Goal: Task Accomplishment & Management: Complete application form

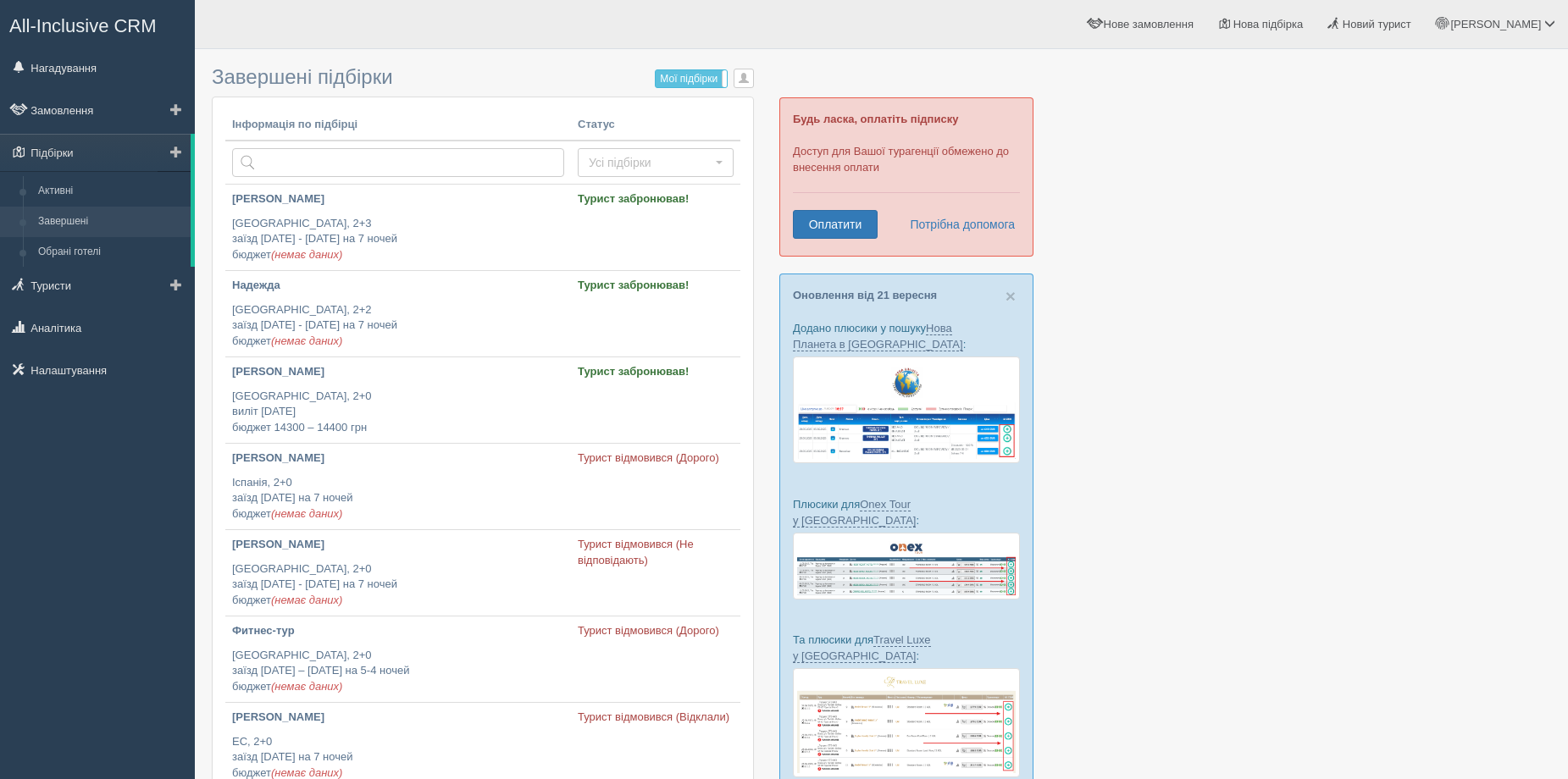
click at [67, 228] on link "Завершені" at bounding box center [111, 222] width 160 height 31
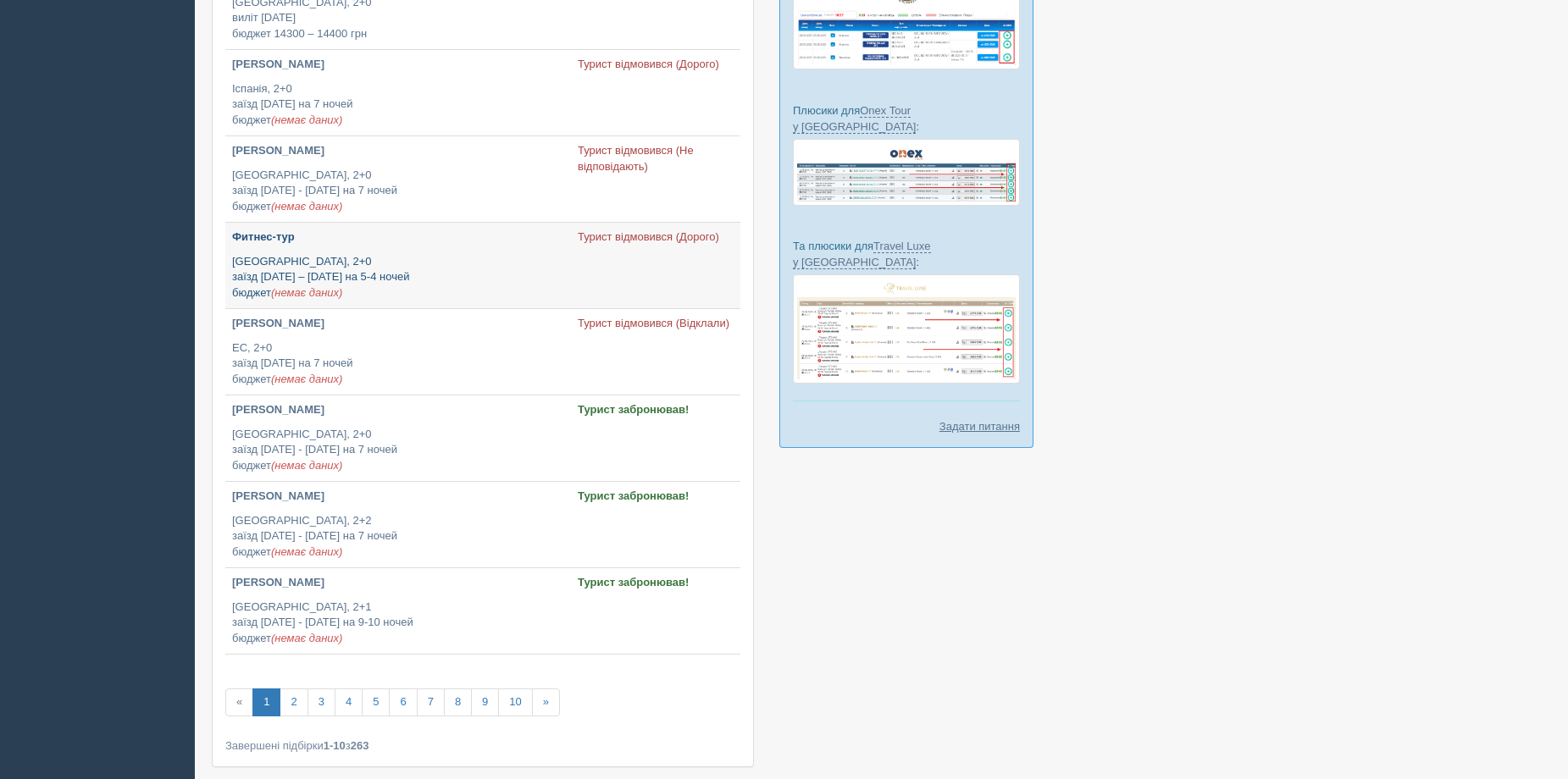
scroll to position [424, 0]
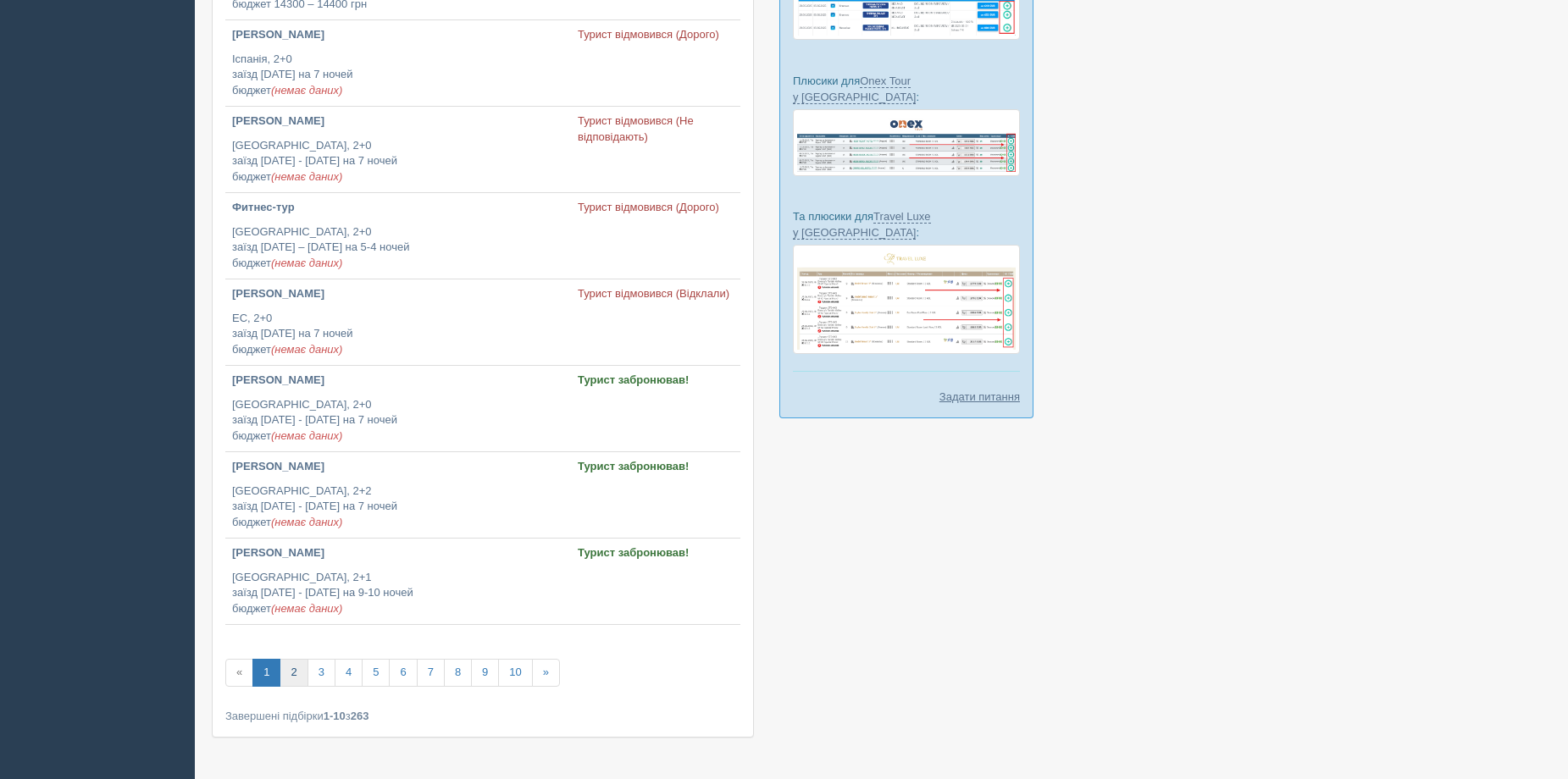
click at [296, 666] on link "2" at bounding box center [293, 673] width 28 height 28
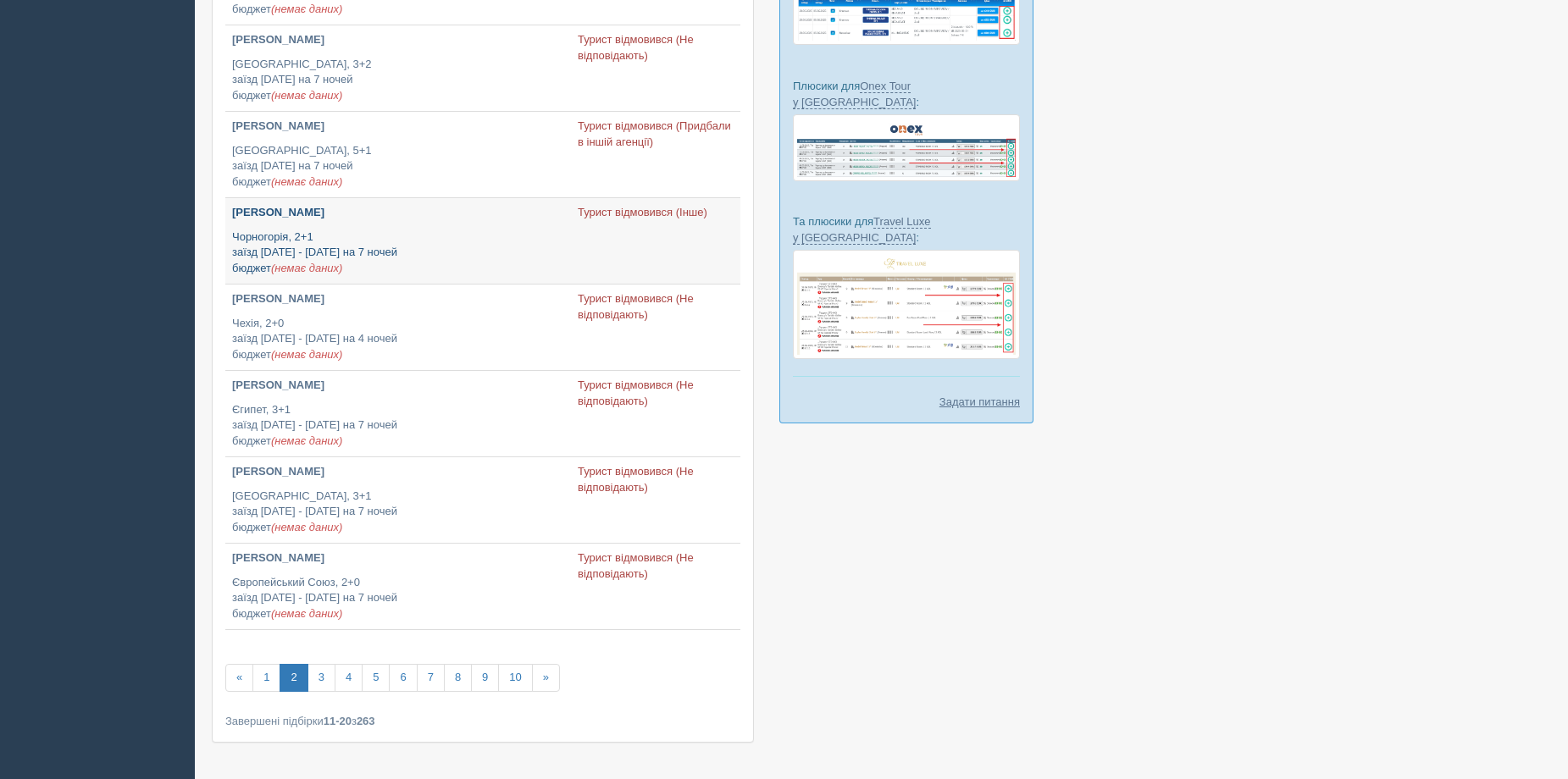
scroll to position [424, 0]
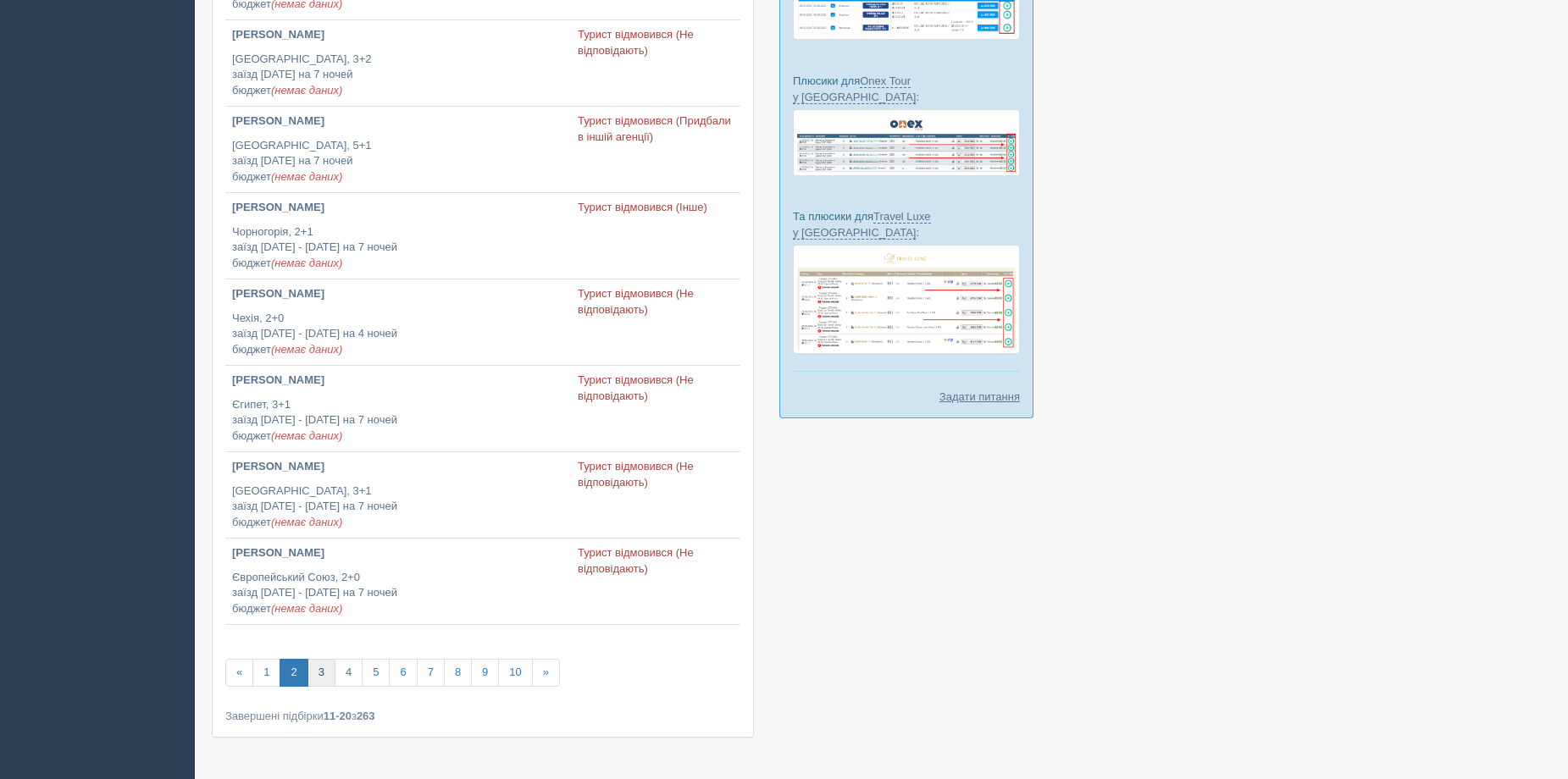
click at [325, 671] on link "3" at bounding box center [322, 673] width 28 height 28
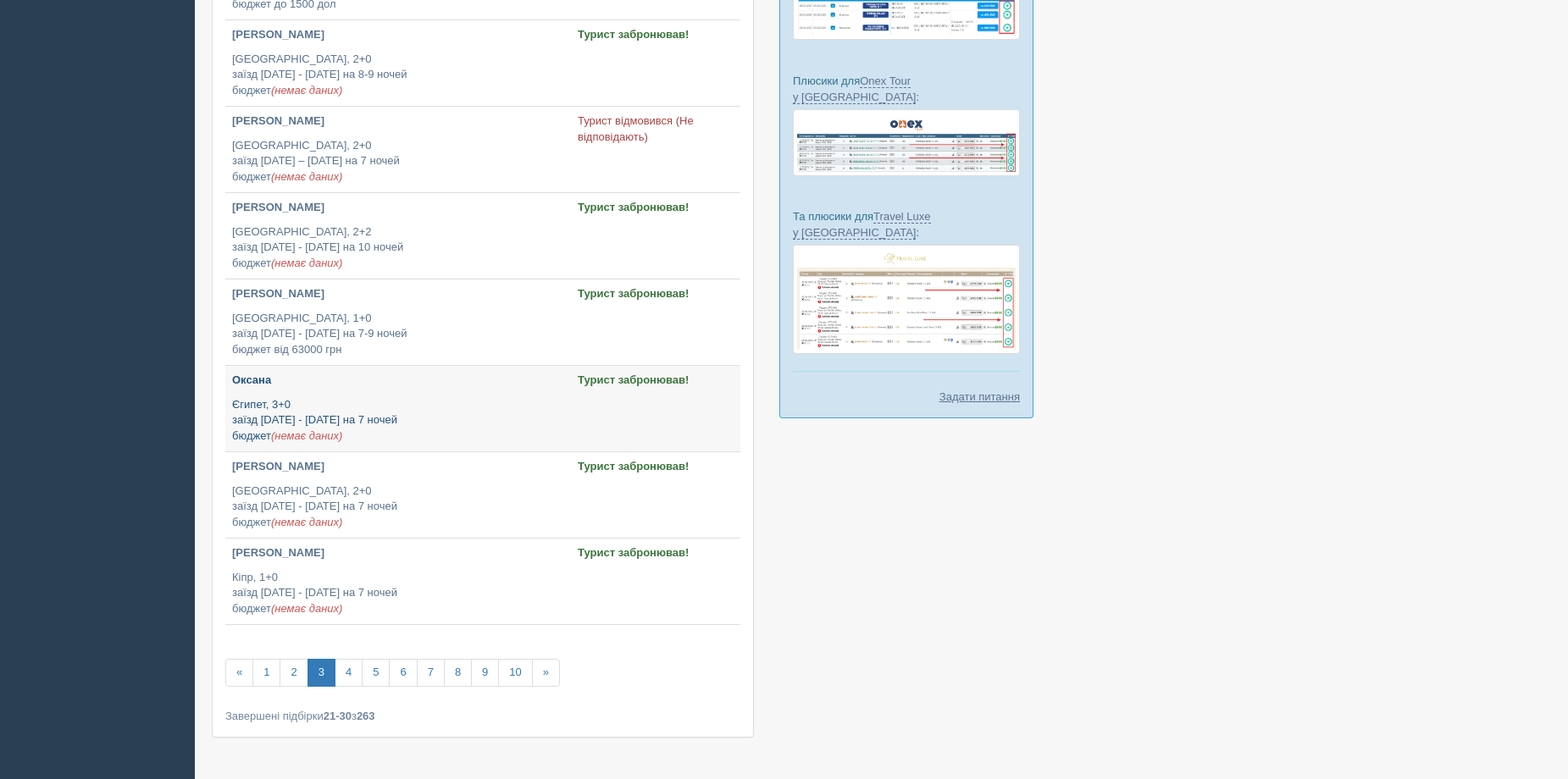
scroll to position [475, 0]
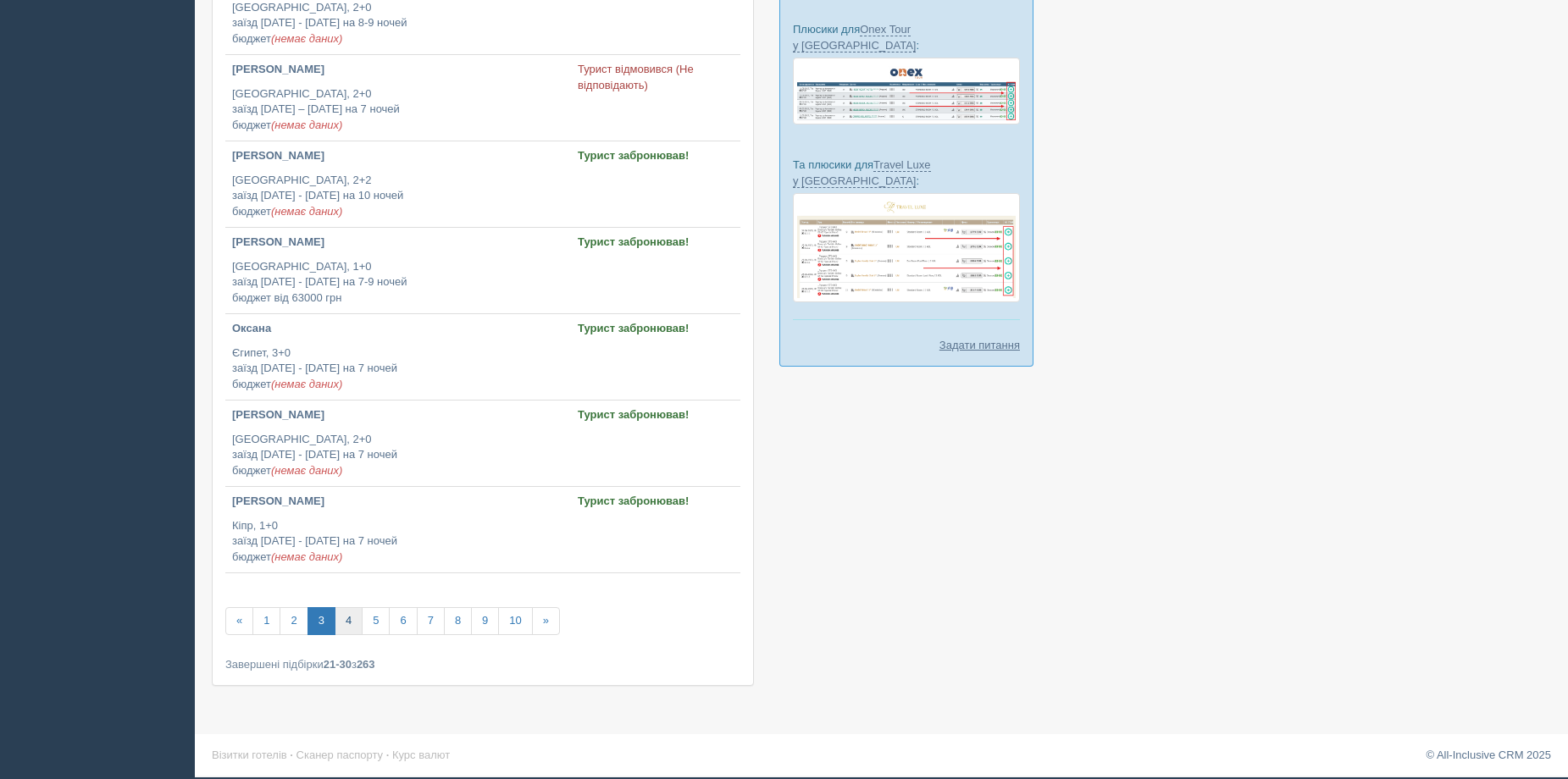
click at [355, 616] on link "4" at bounding box center [348, 622] width 28 height 28
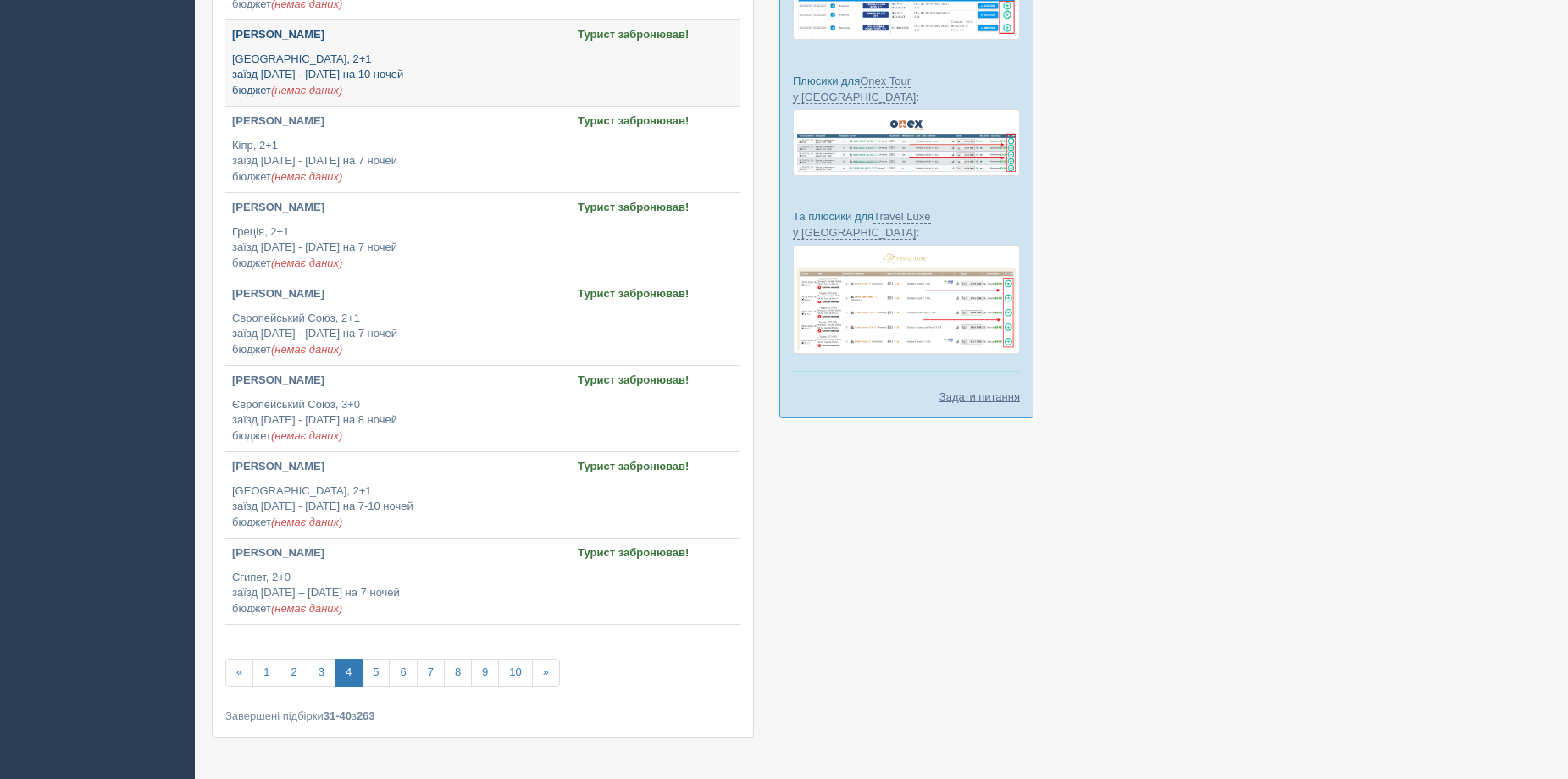
scroll to position [475, 0]
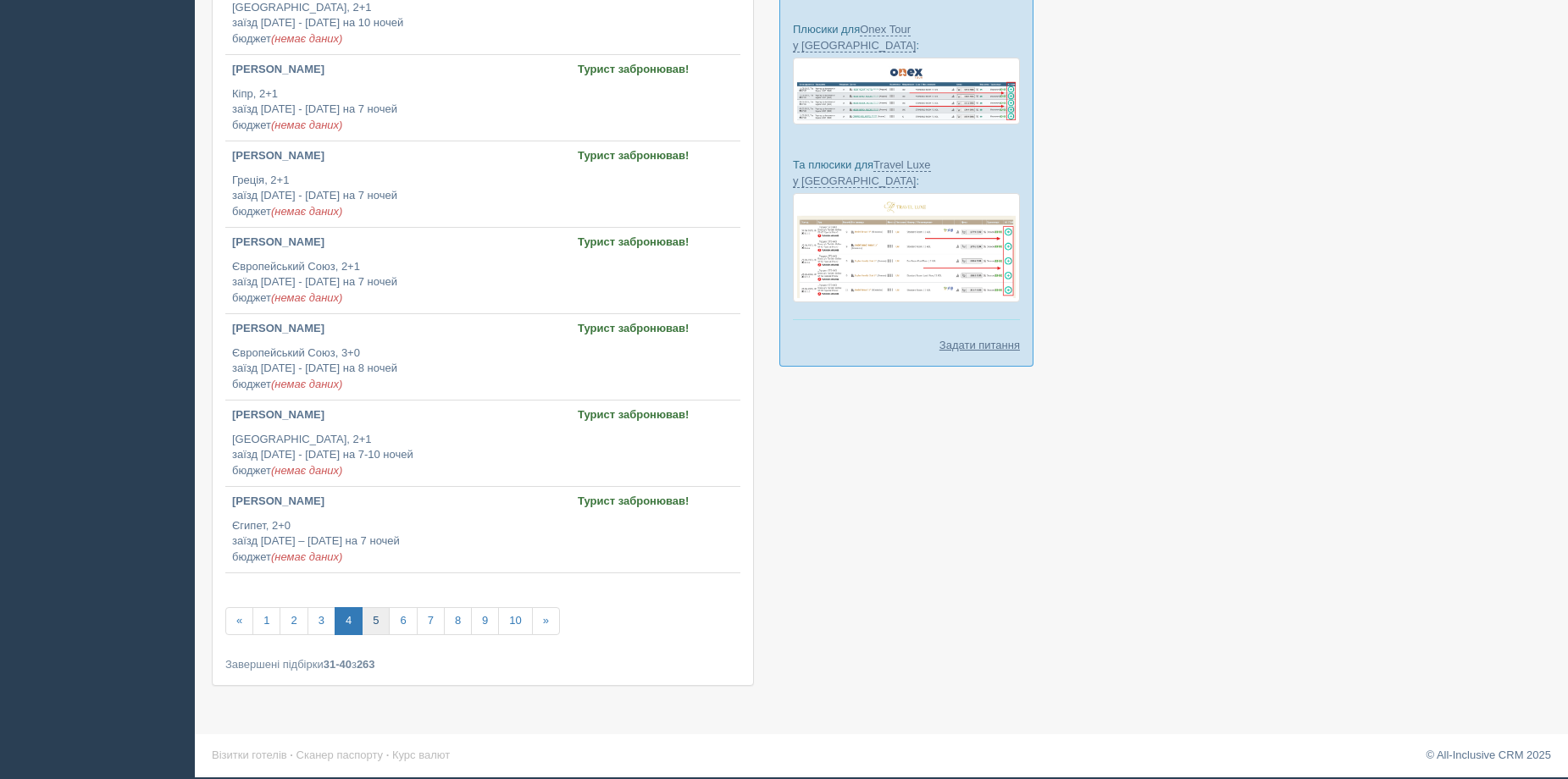
click at [379, 618] on link "5" at bounding box center [375, 622] width 28 height 28
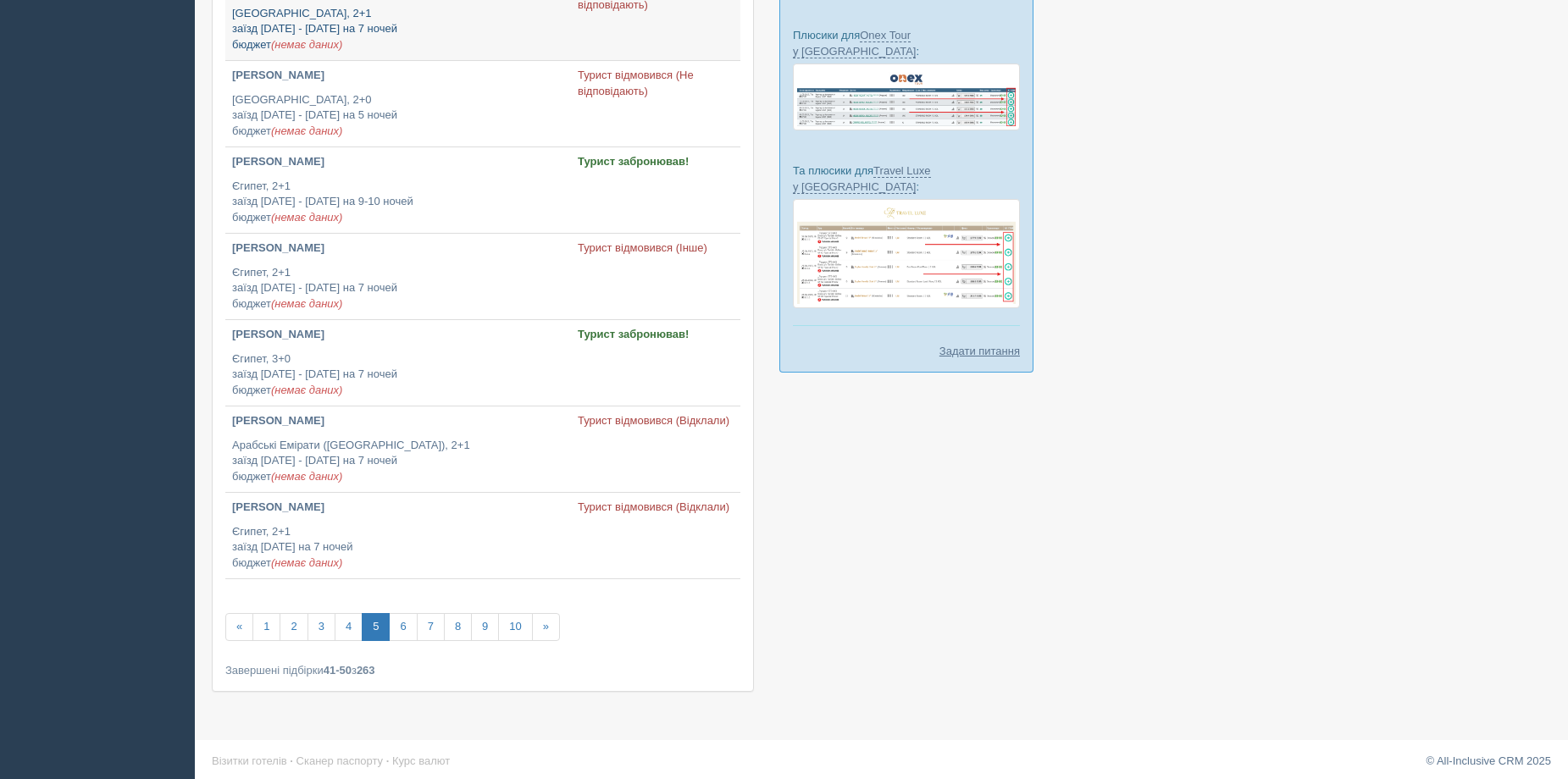
scroll to position [475, 0]
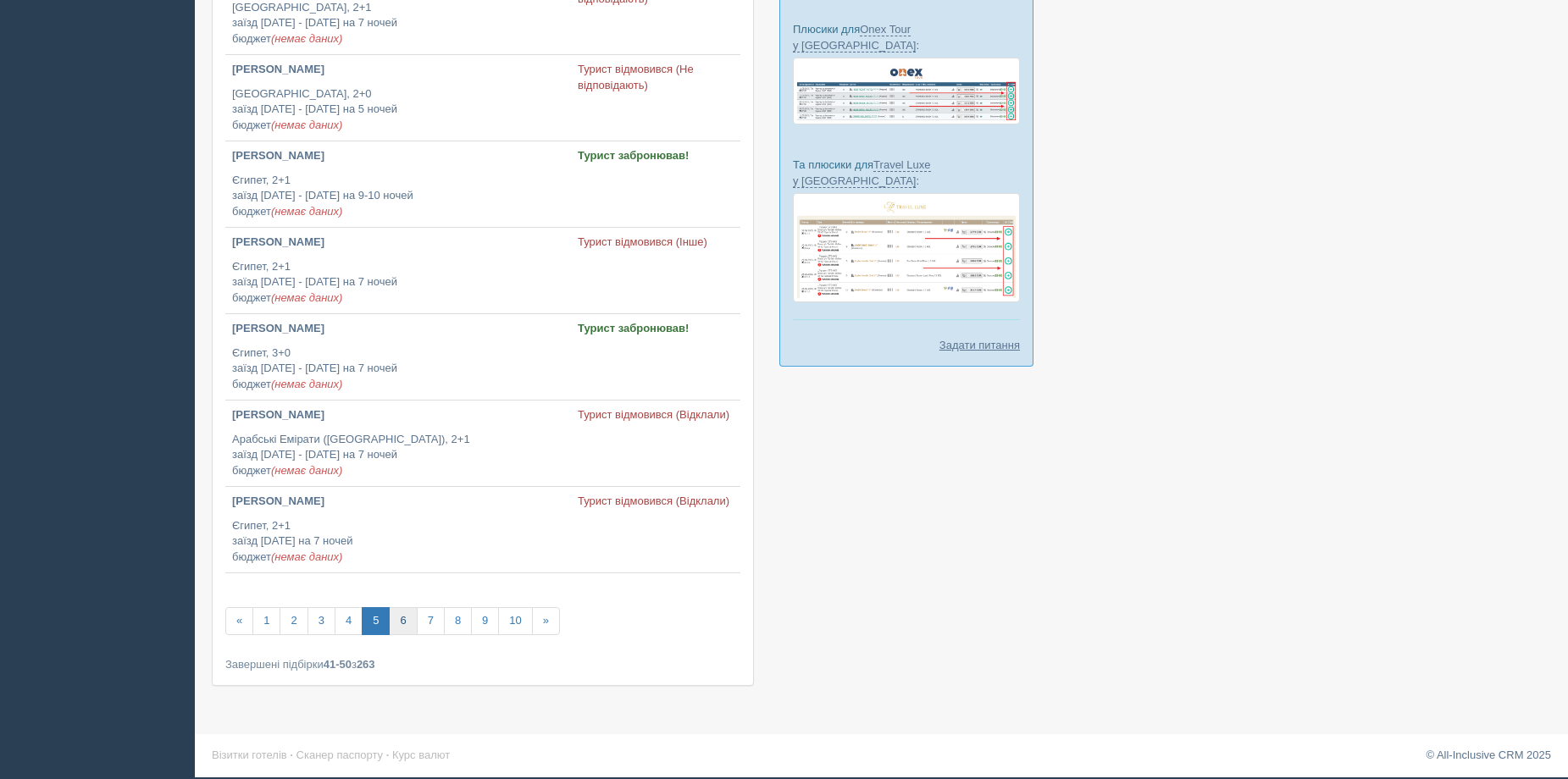
click at [408, 620] on link "6" at bounding box center [403, 622] width 28 height 28
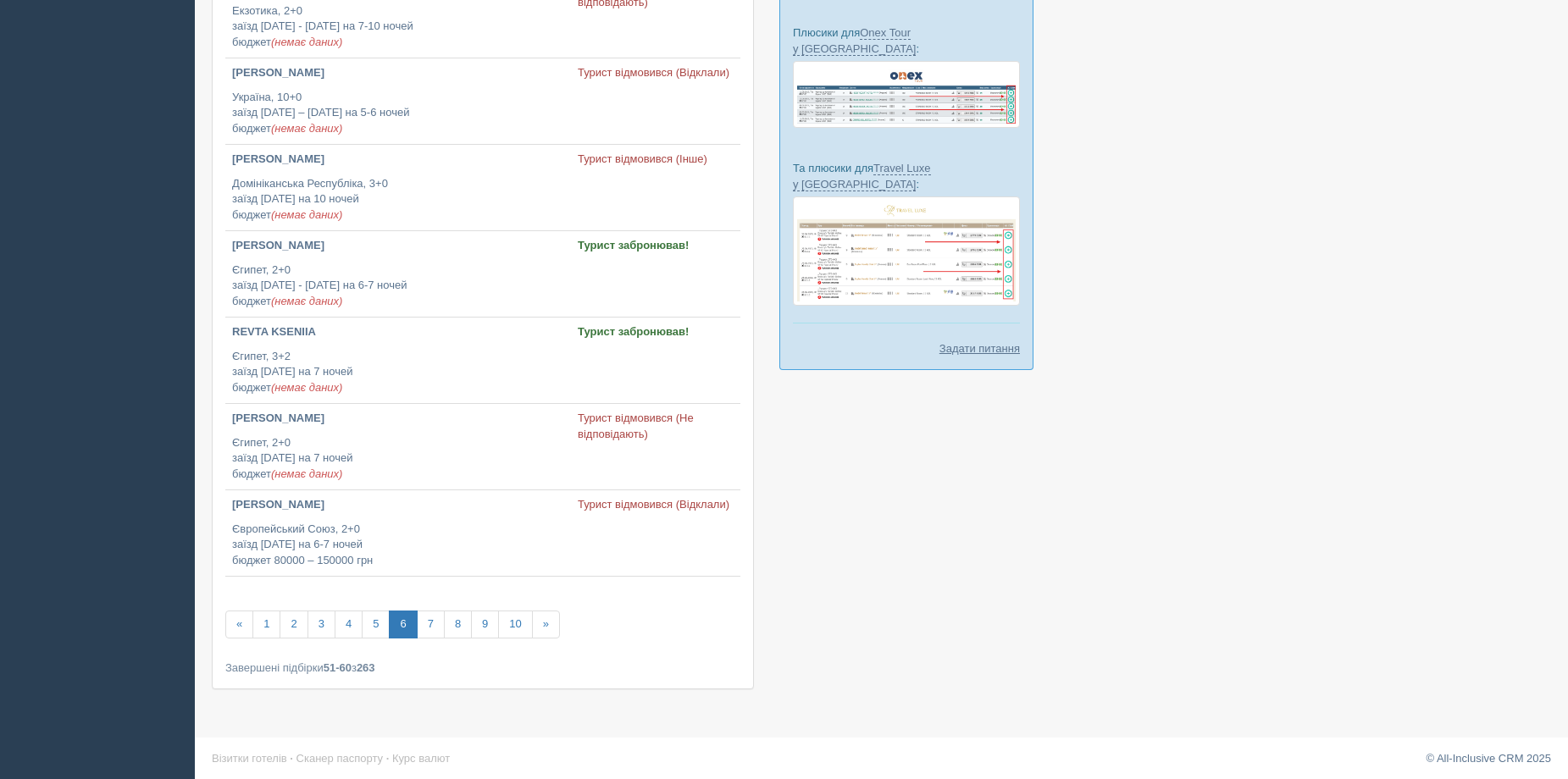
scroll to position [475, 0]
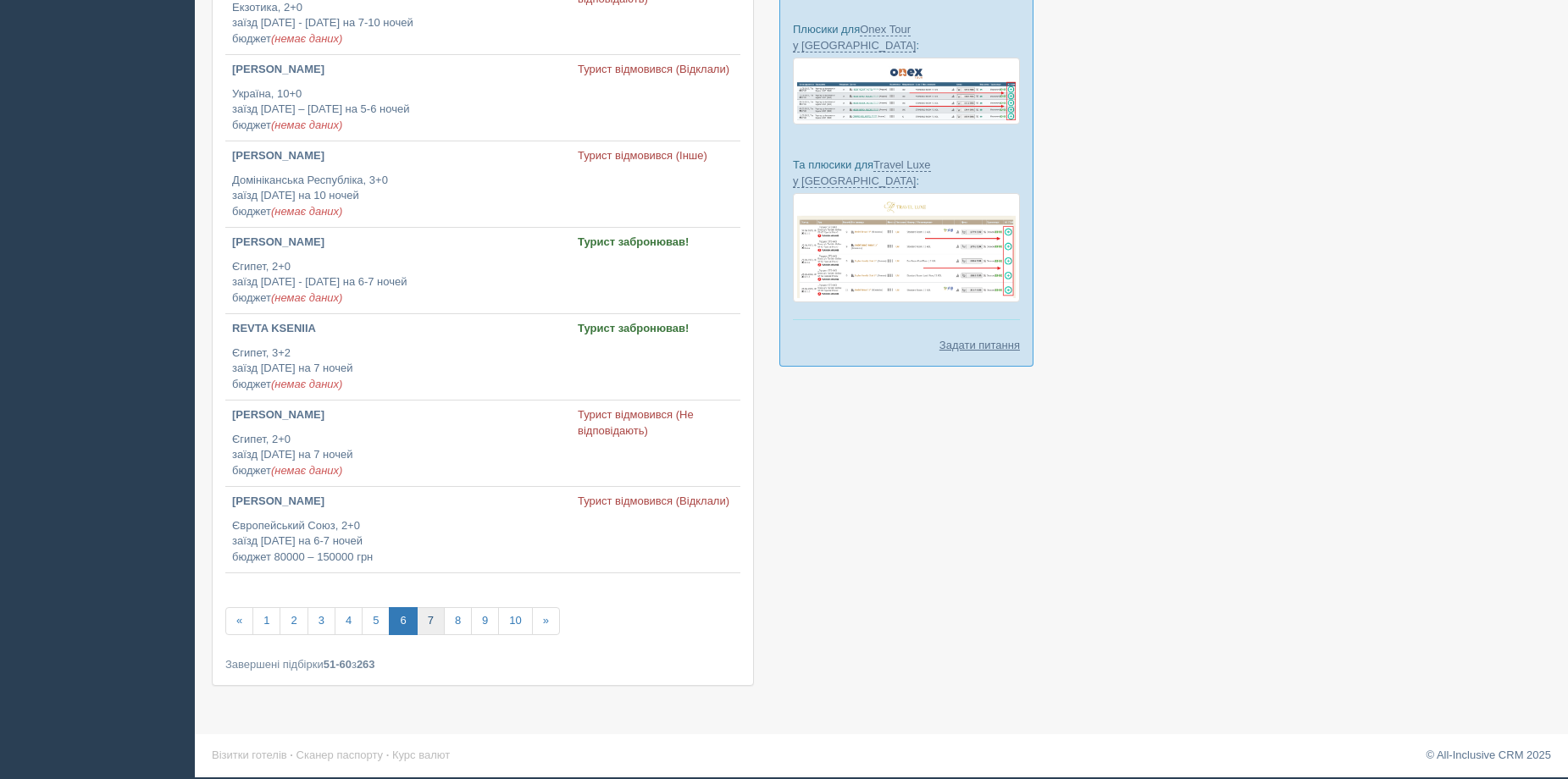
click at [433, 619] on link "7" at bounding box center [431, 622] width 28 height 28
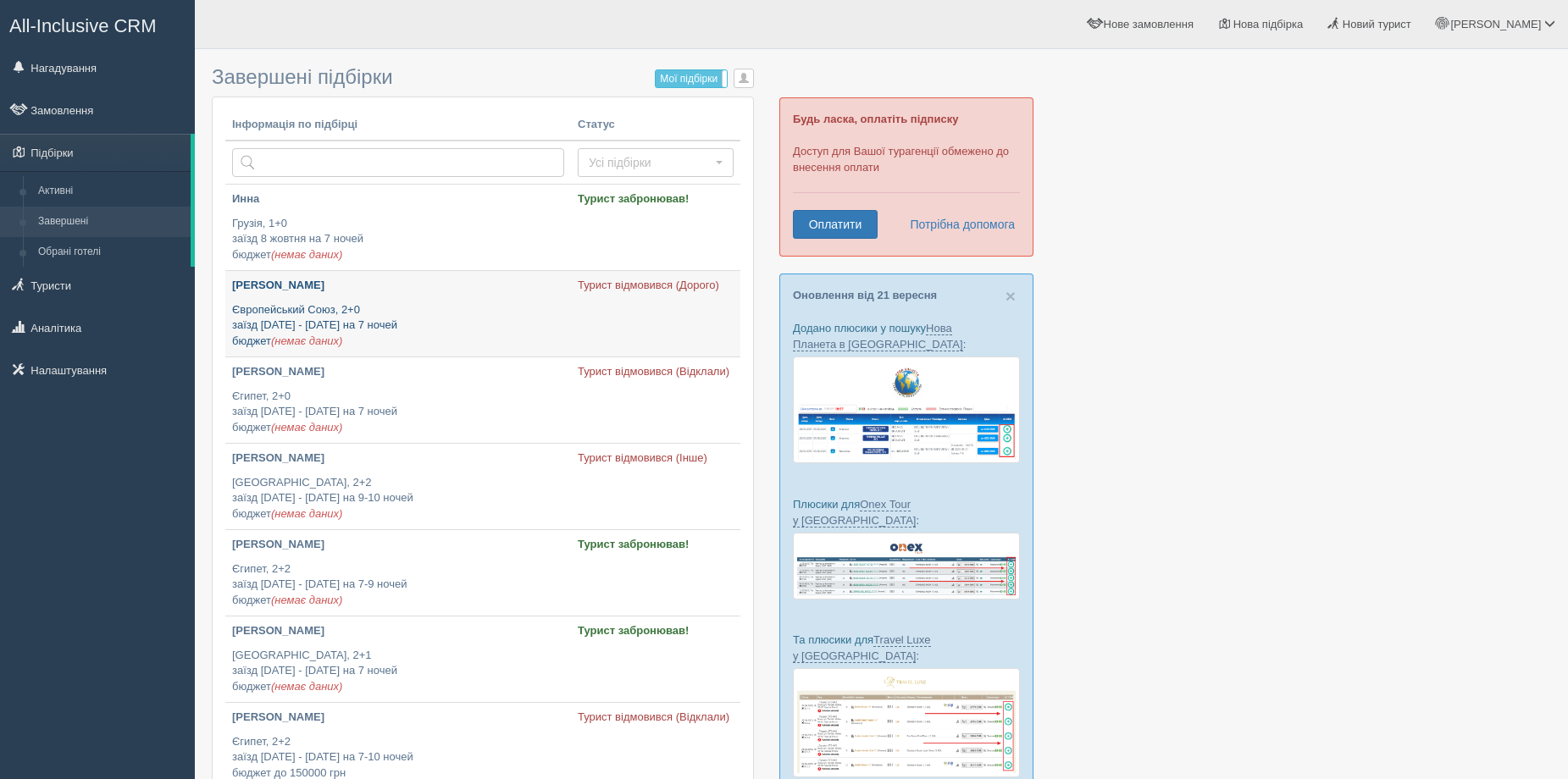
click at [460, 336] on p "Європейський Союз, 2+0 заїзд 8 - 11 вересня на 7 ночей бюджет (немає даних)" at bounding box center [397, 327] width 332 height 48
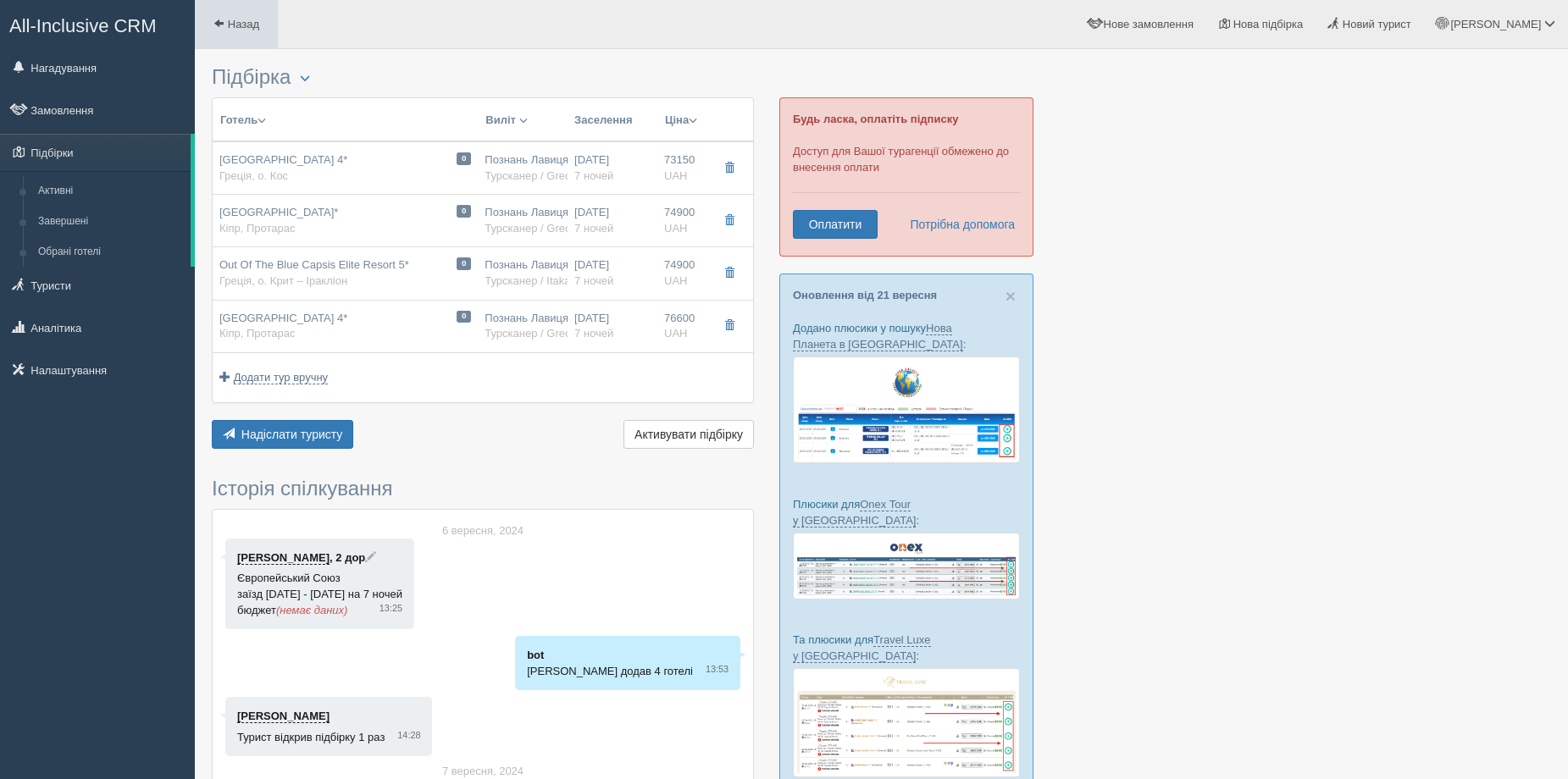
click at [218, 18] on span at bounding box center [219, 23] width 11 height 11
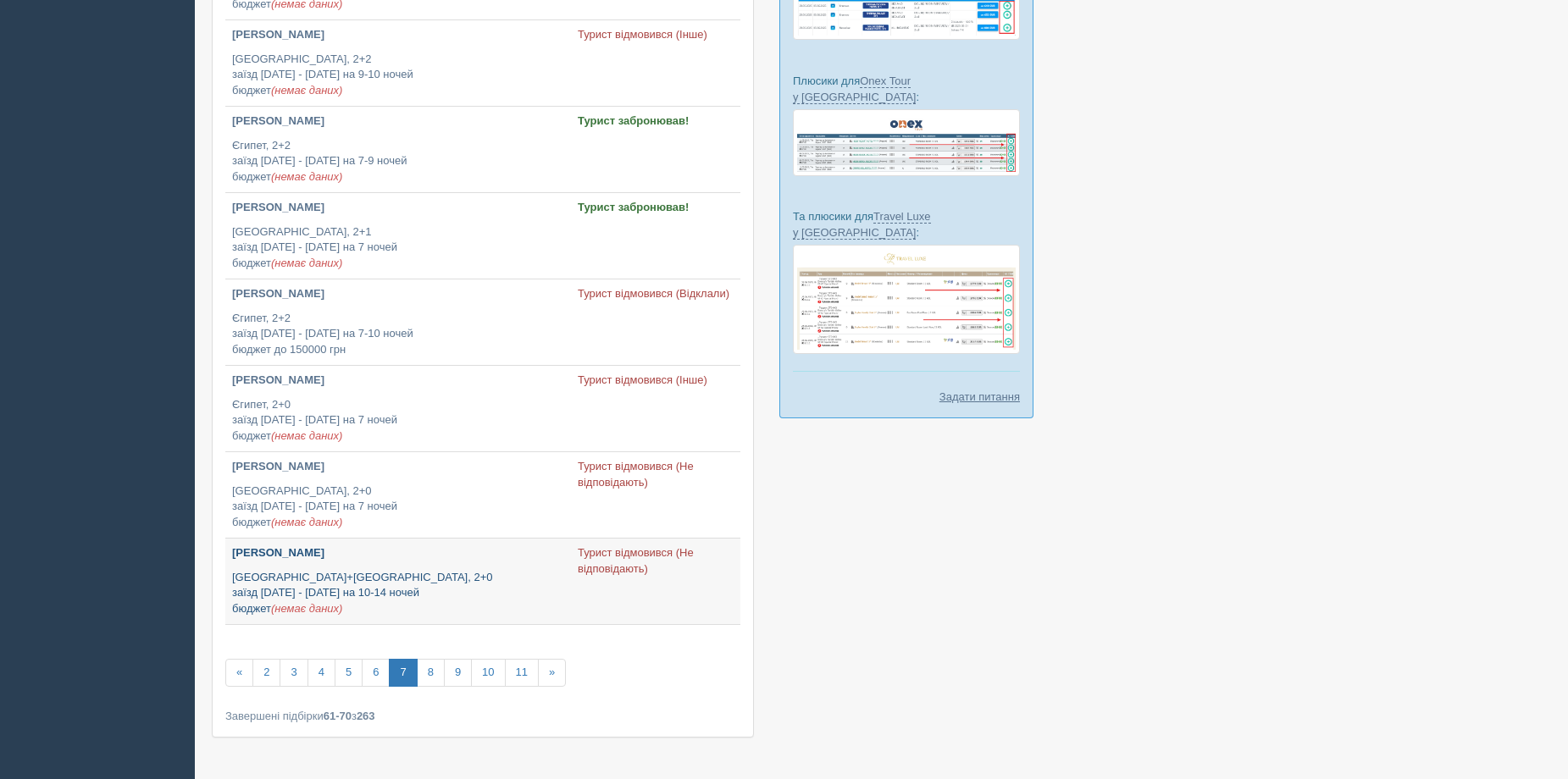
scroll to position [475, 0]
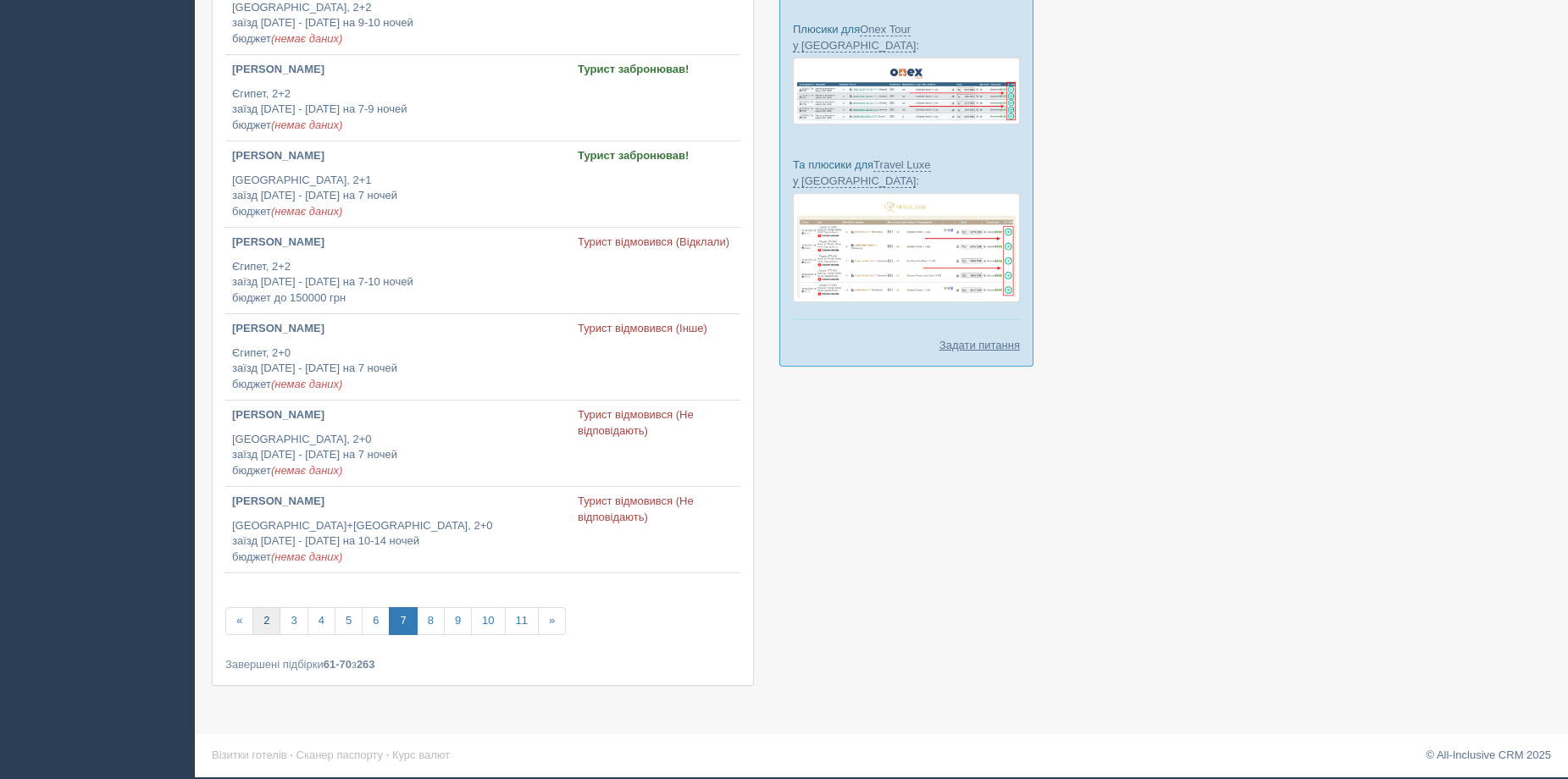
click at [269, 626] on link "2" at bounding box center [266, 622] width 28 height 28
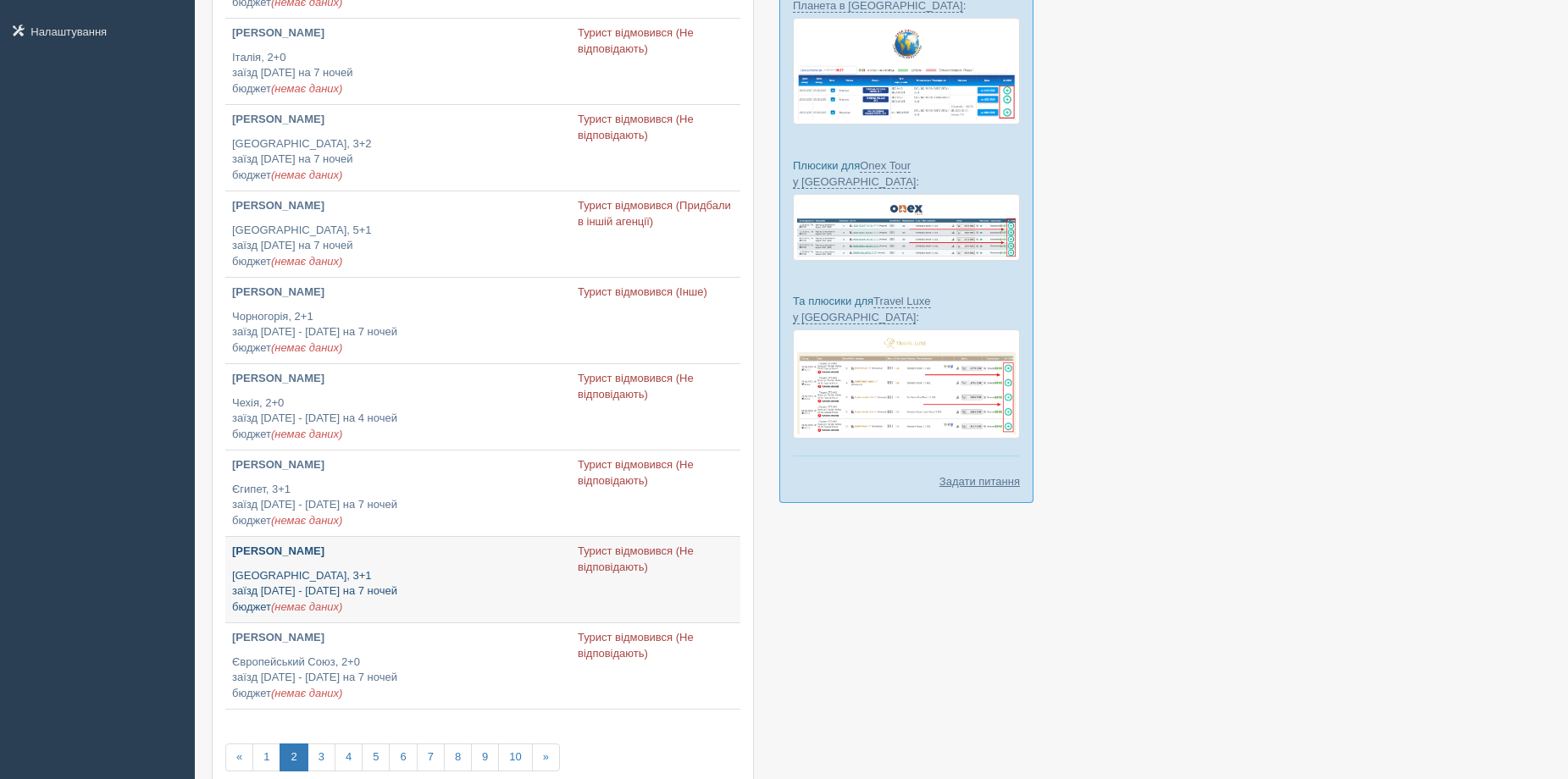
scroll to position [424, 0]
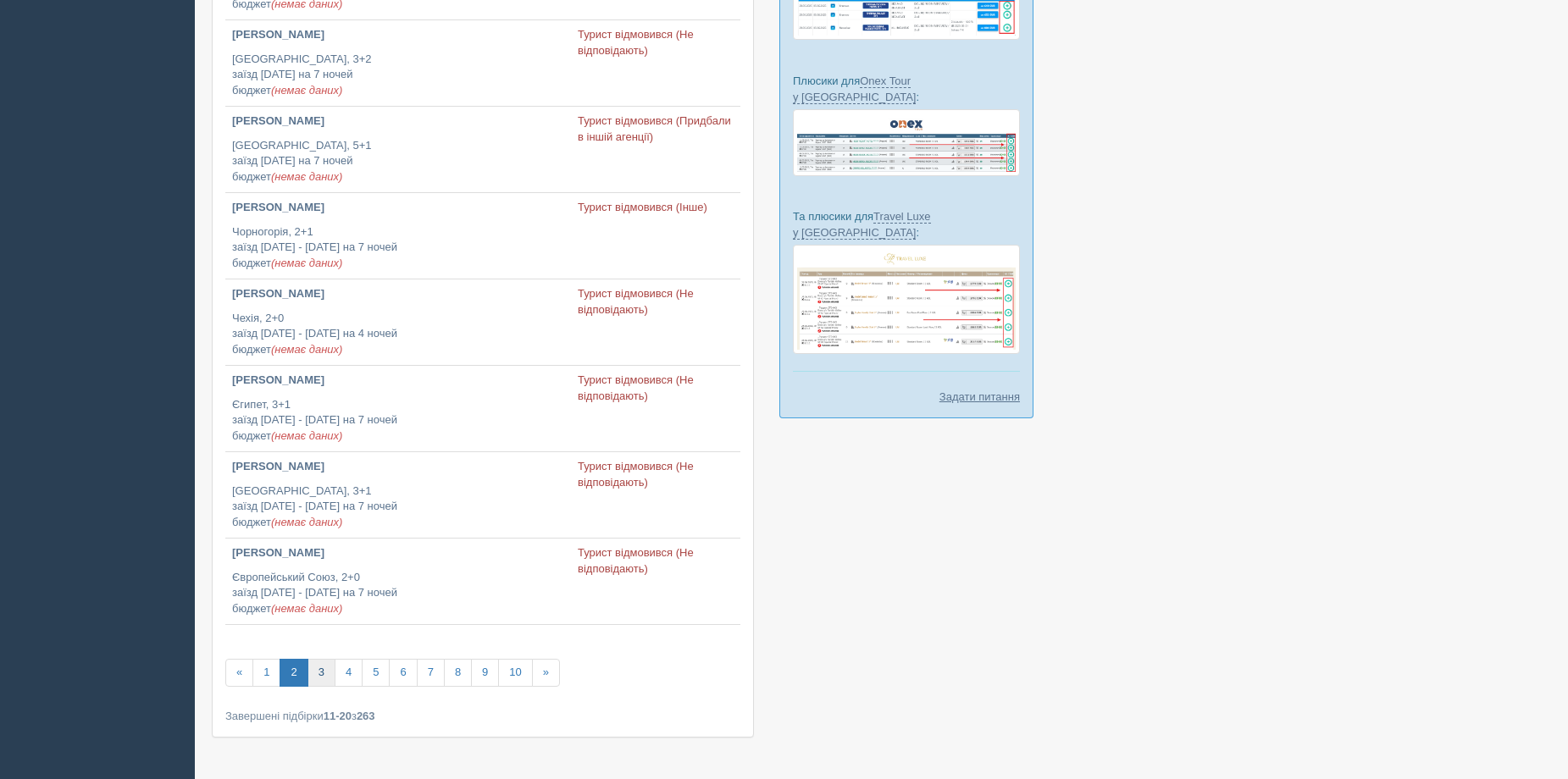
click at [322, 671] on link "3" at bounding box center [322, 673] width 28 height 28
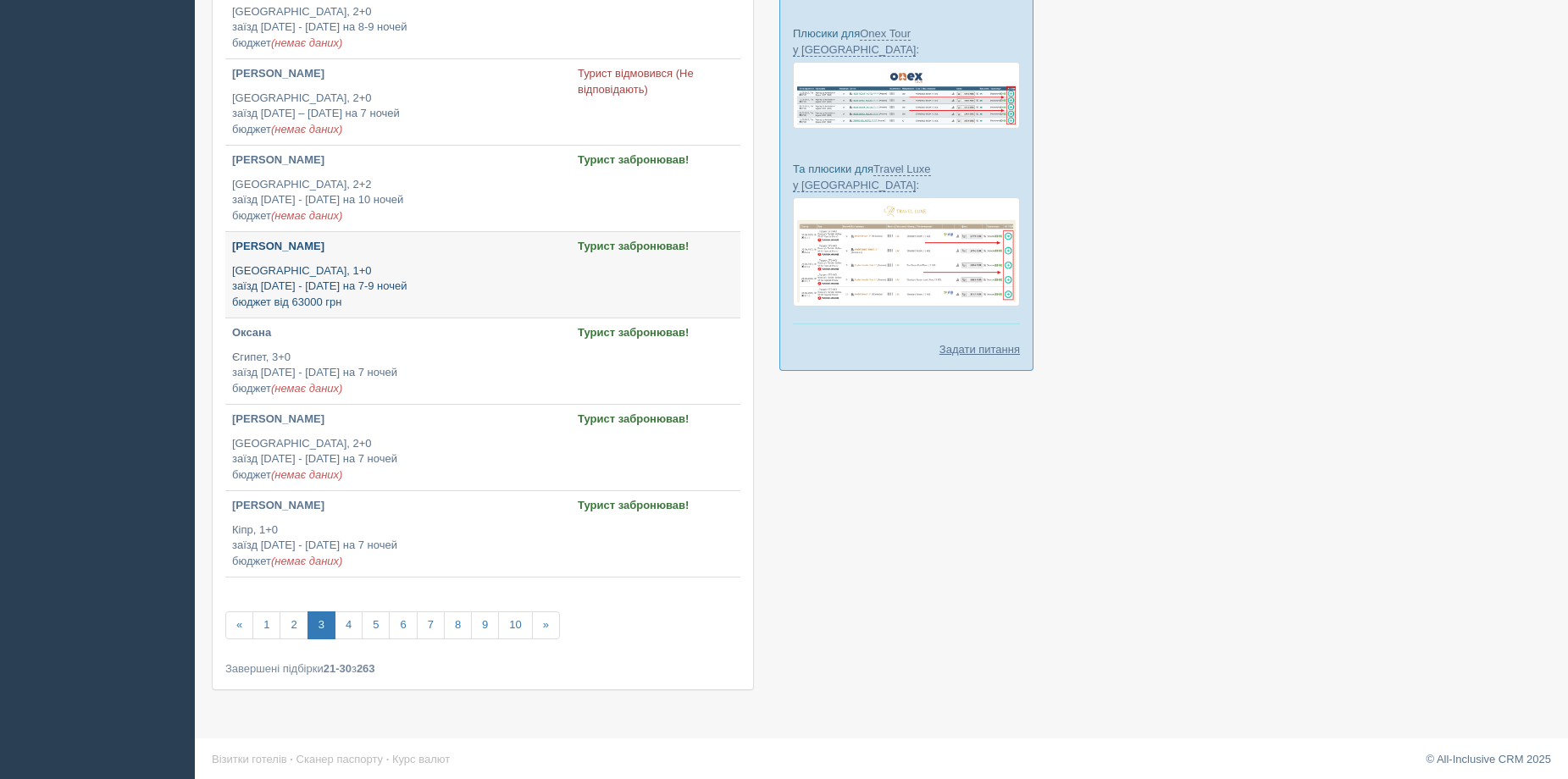
scroll to position [475, 0]
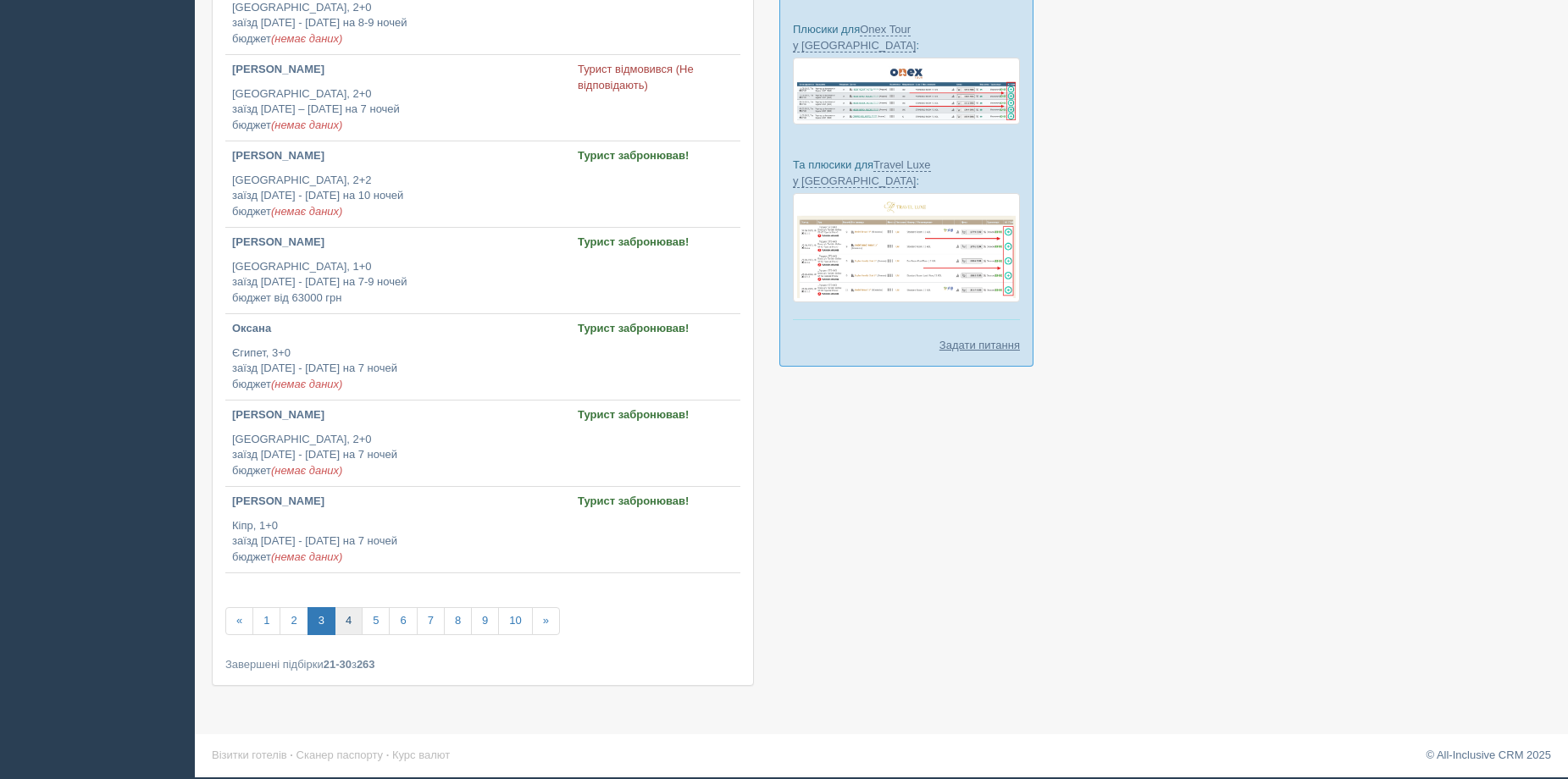
click at [359, 621] on link "4" at bounding box center [348, 622] width 28 height 28
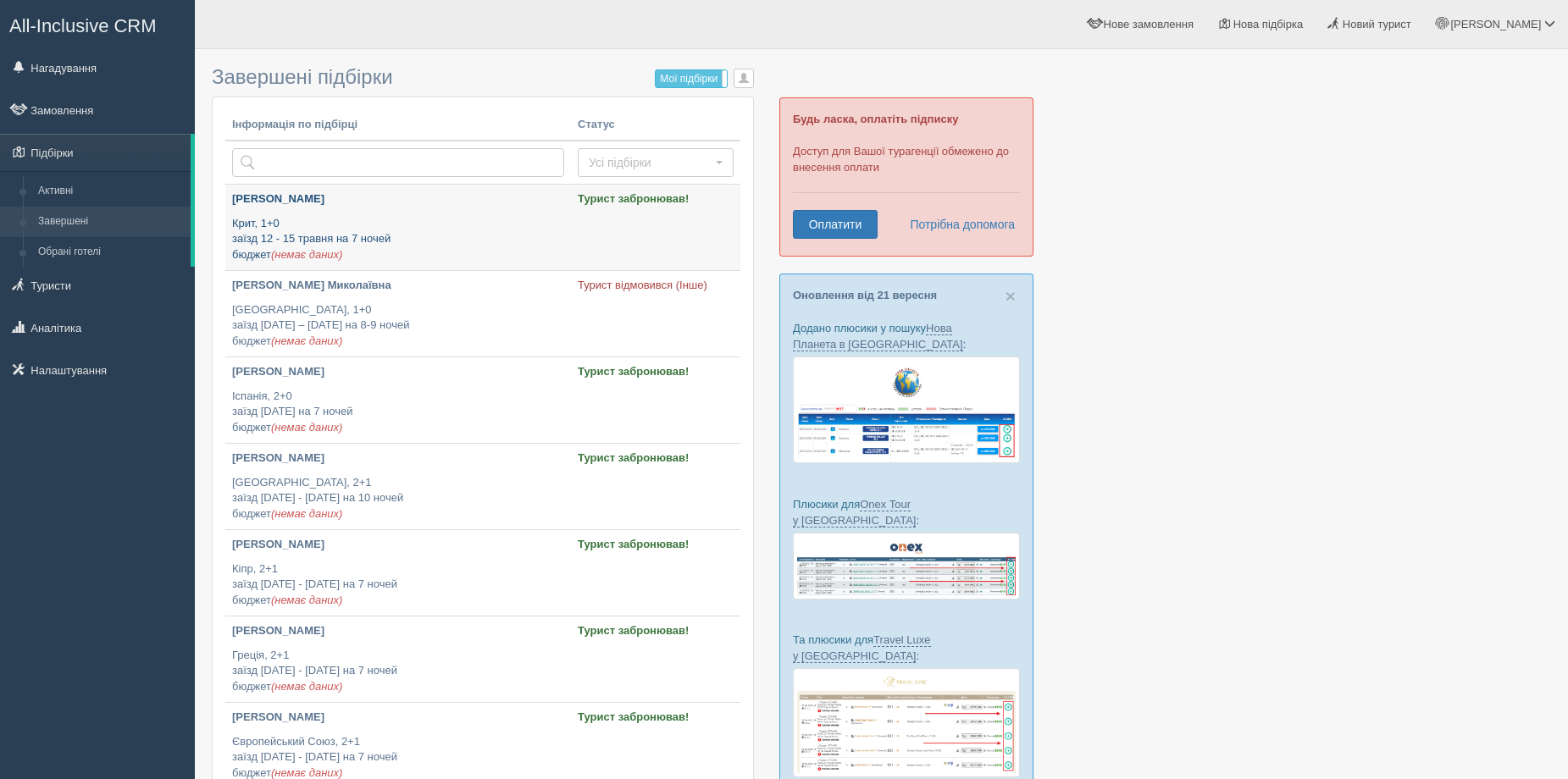
click at [401, 225] on p "Крит, 1+0 заїзд [DATE] - [DATE] на 7 ночей бюджет (немає даних)" at bounding box center [397, 240] width 332 height 48
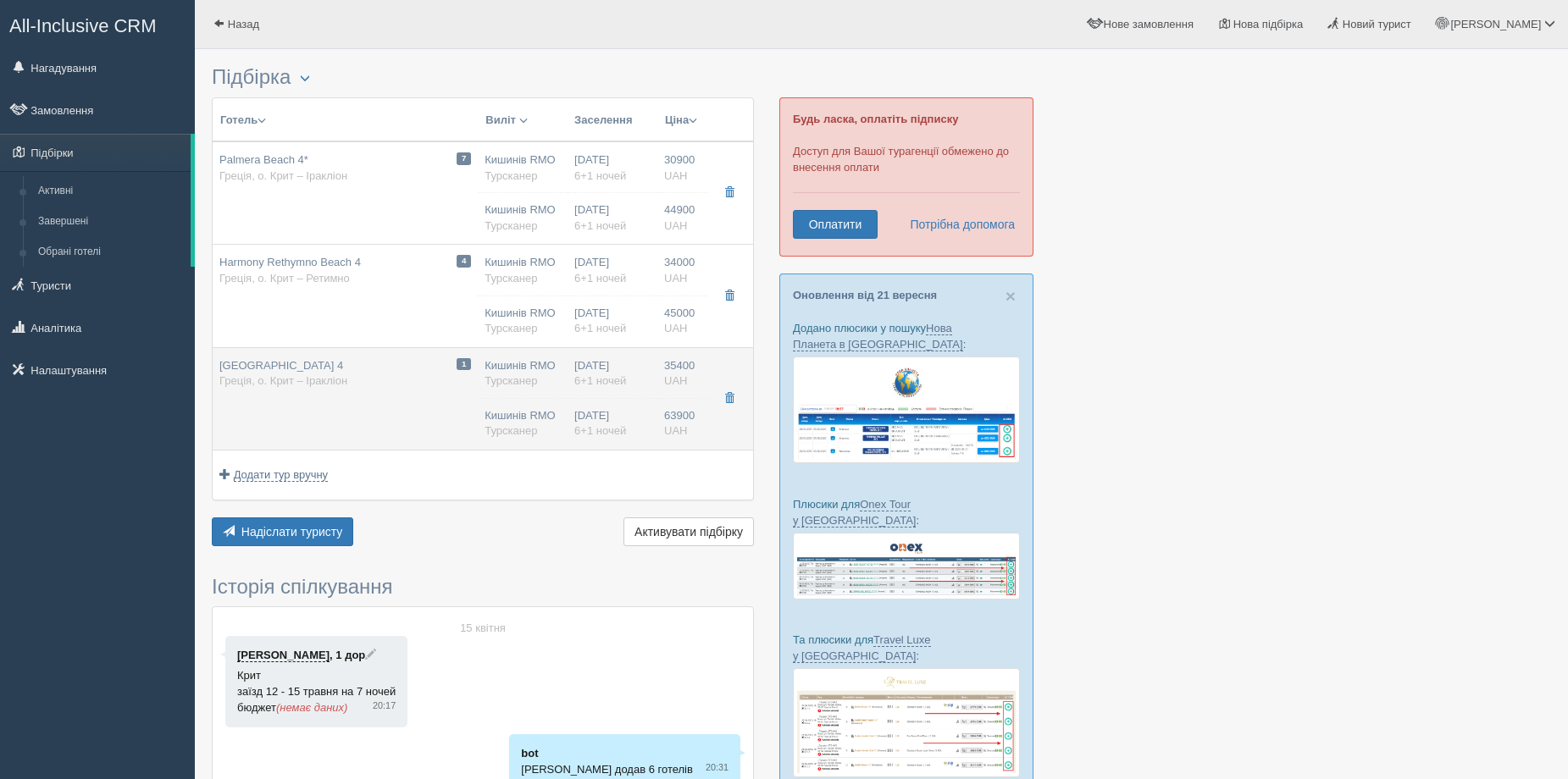
click at [385, 377] on div "1 [GEOGRAPHIC_DATA] 4 Греція, о. Крит – Іракліон" at bounding box center [345, 374] width 251 height 32
type input "[GEOGRAPHIC_DATA] 4"
type input "[URL][DOMAIN_NAME]"
type textarea "Одна из самых лучших и популярных среди отелей 4* на Крите. [GEOGRAPHIC_DATA] р…"
type input "Греція"
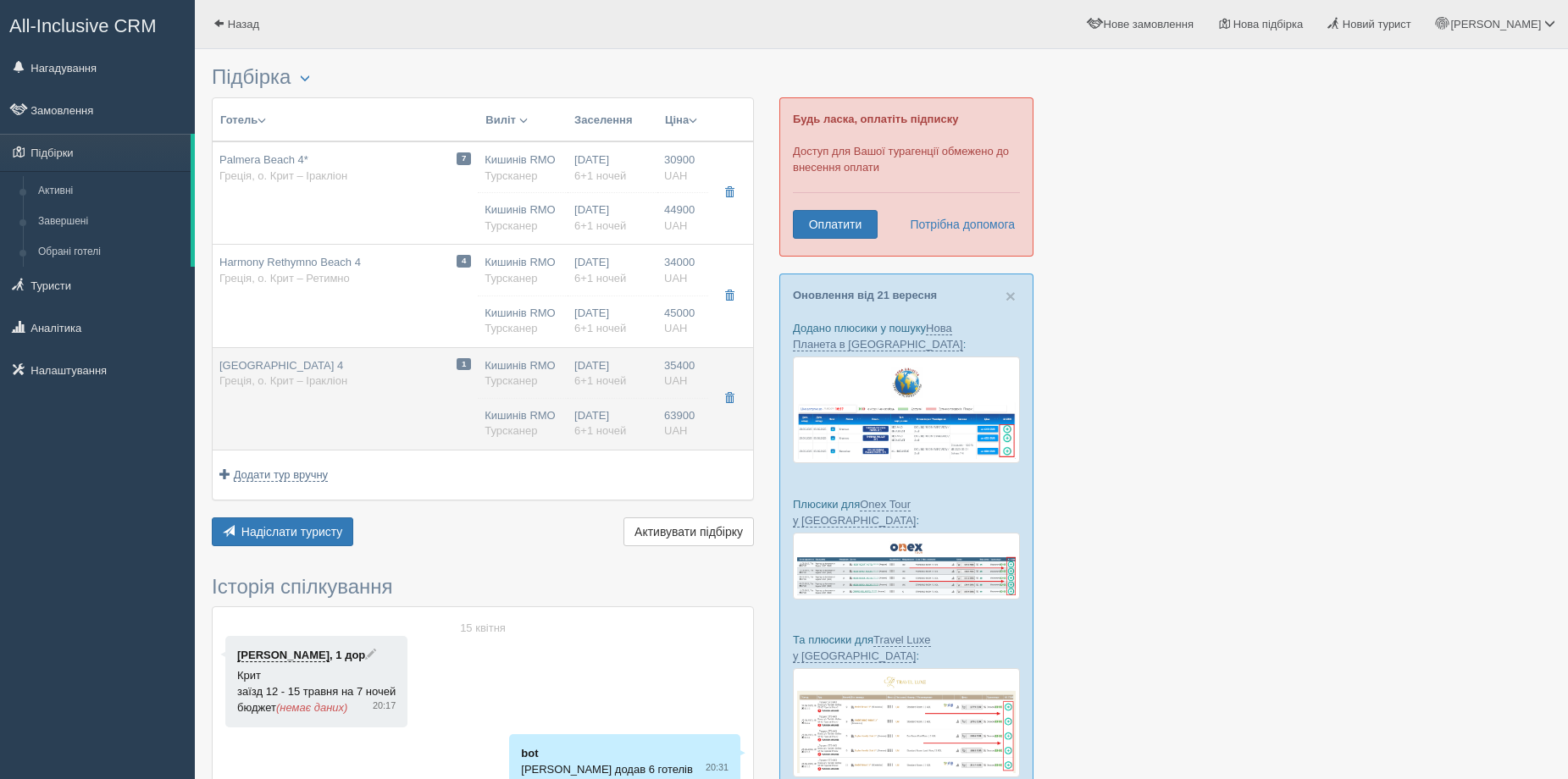
type input "о. Крит – Іракліон"
type input "35400.00"
type input "Кишинів RMO"
type input "[PERSON_NAME] HER"
type input "03:45"
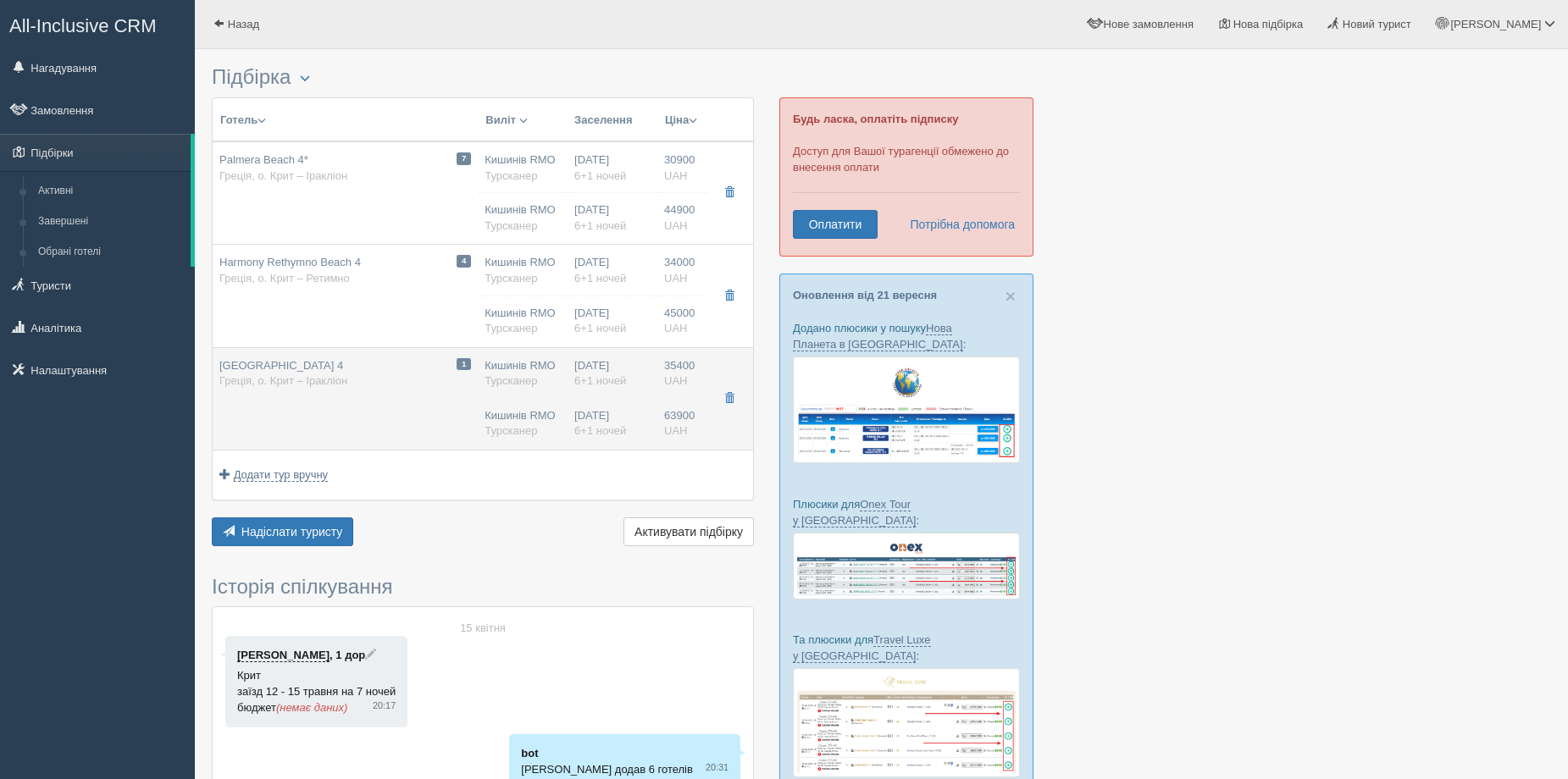
type input "06:00"
type input "SKY EXPRESS"
type input "00:30"
type input "02:50"
type input "6+1"
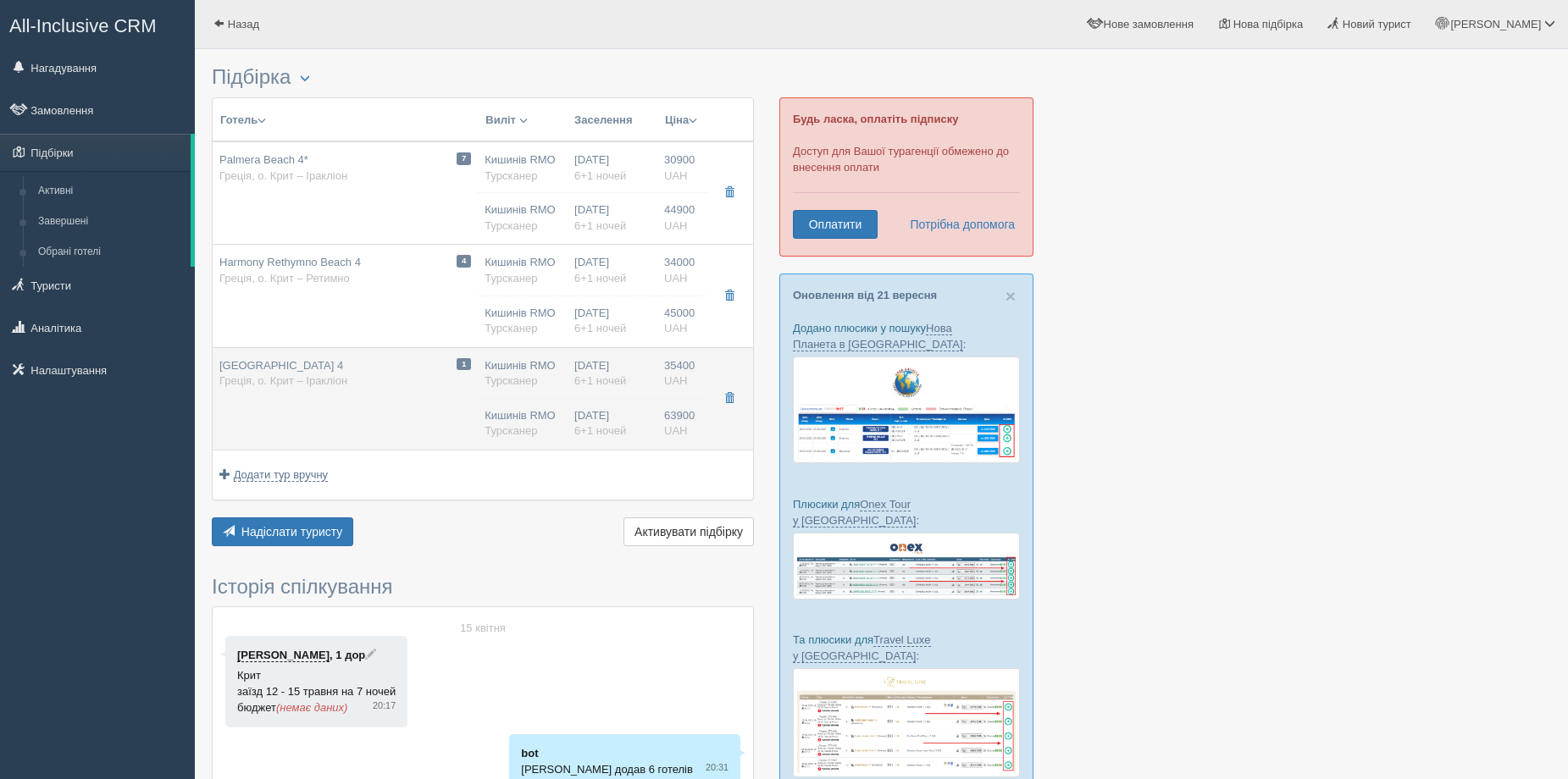
type input "Double Gv Single Use"
type input "HB(завтрак+ужин)"
type input "Турсканер"
type input "63900.00"
type input "Кишинів RMO"
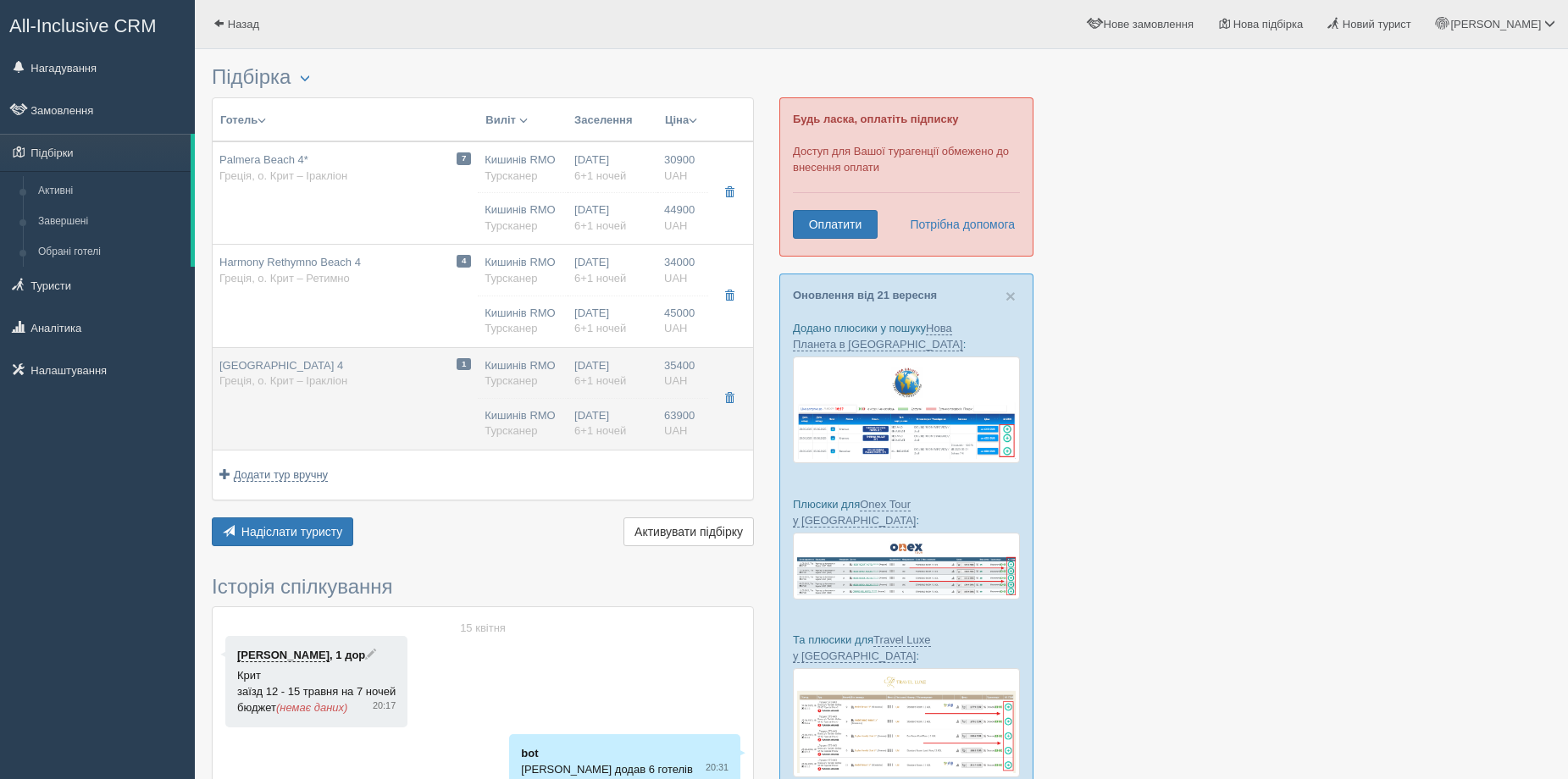
type input "[PERSON_NAME] HER"
type input "03:45"
type input "06:00"
type input "SKY EXPRESS"
type input "00:30"
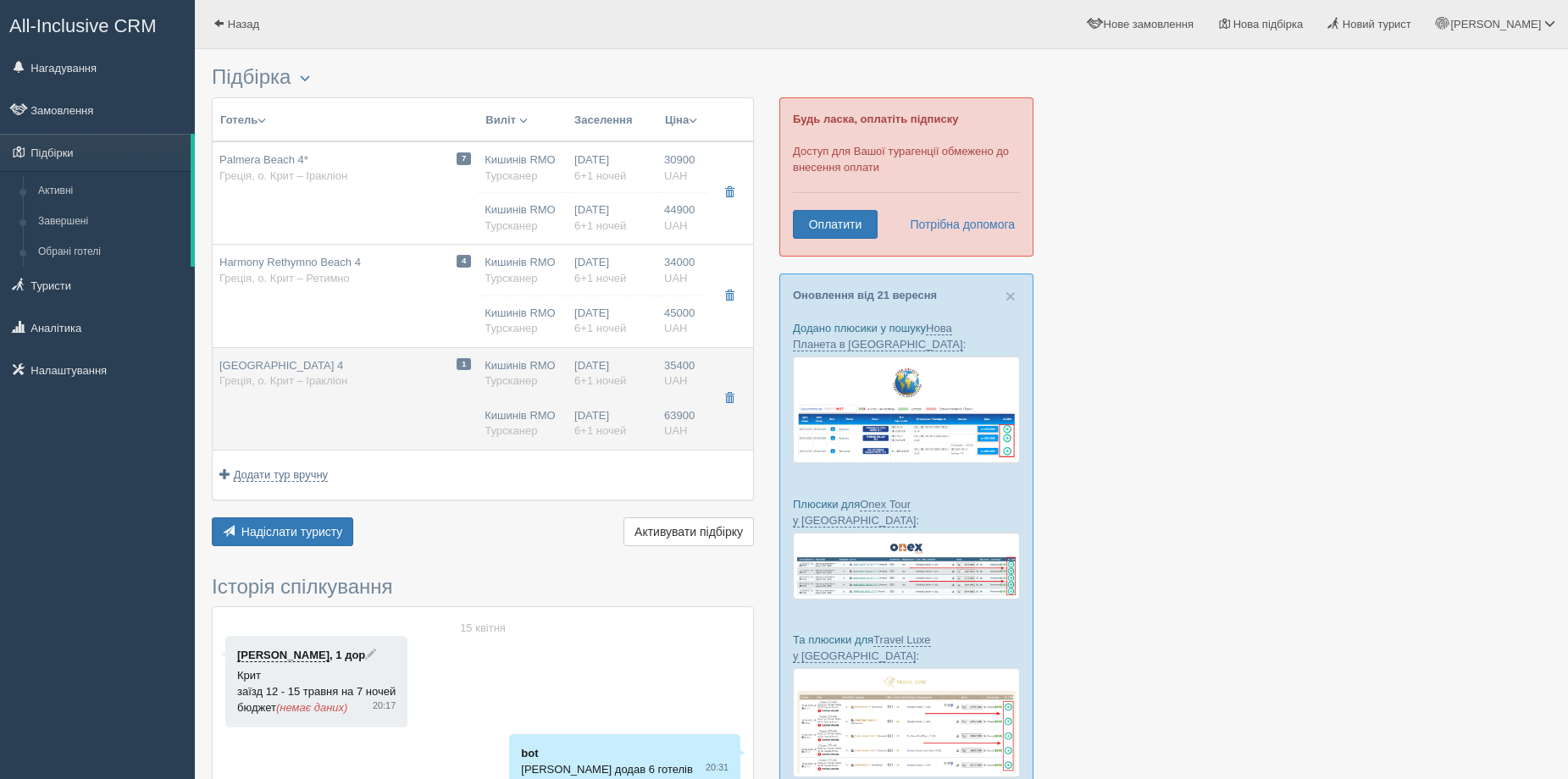
type input "02:50"
type input "6+1"
type input "Double Garden View"
type input "HB(завтрак+ужин)"
type input "Турсканер"
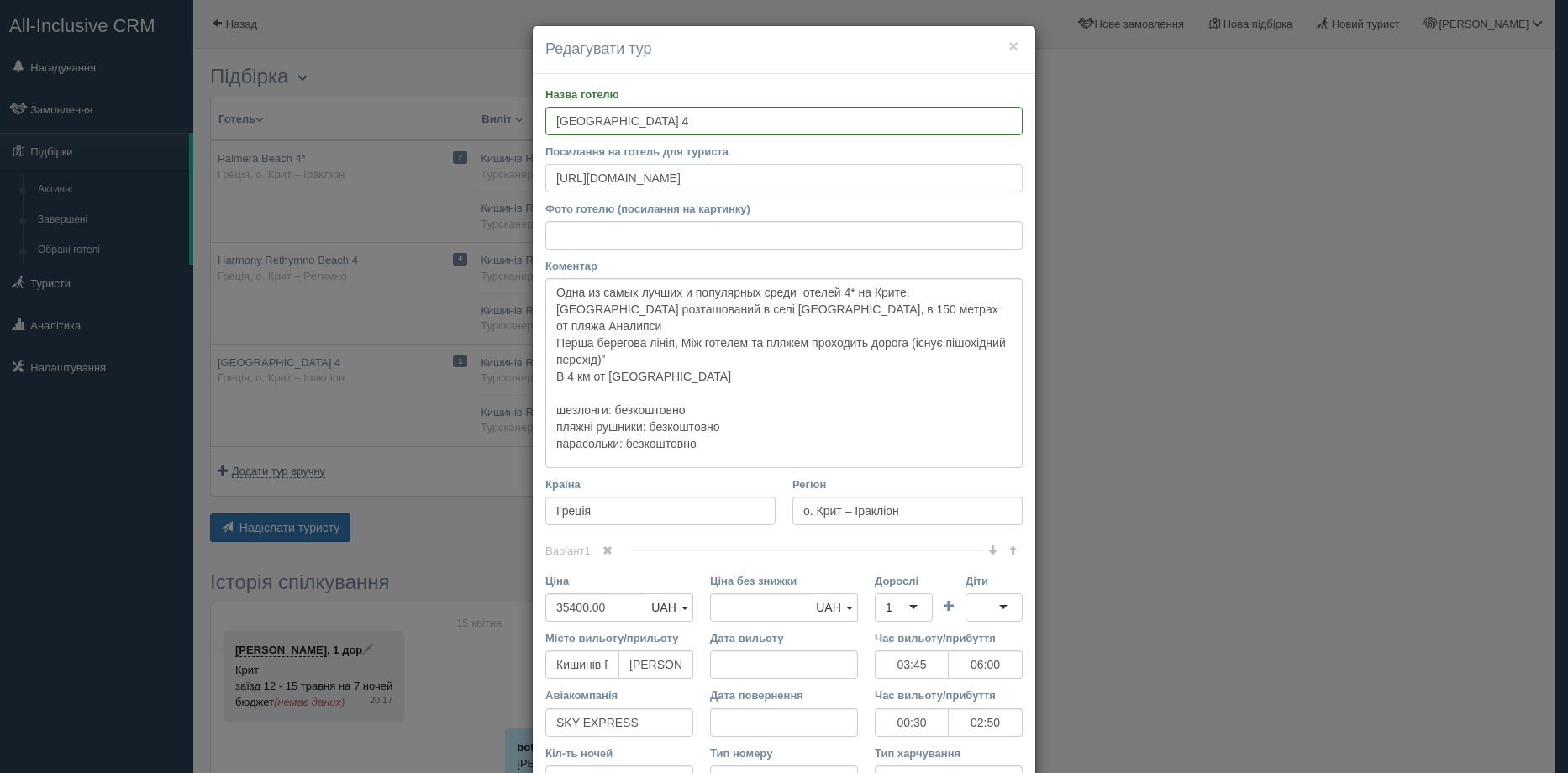
drag, startPoint x: 847, startPoint y: 178, endPoint x: 545, endPoint y: 184, distance: 302.1
click at [545, 184] on input "[URL][DOMAIN_NAME]" at bounding box center [784, 178] width 477 height 28
click at [267, 772] on div "× Редагувати тур Назва готелю [GEOGRAPHIC_DATA] 4 Посилання на готель для турис…" at bounding box center [784, 386] width 1568 height 773
